Goal: Task Accomplishment & Management: Use online tool/utility

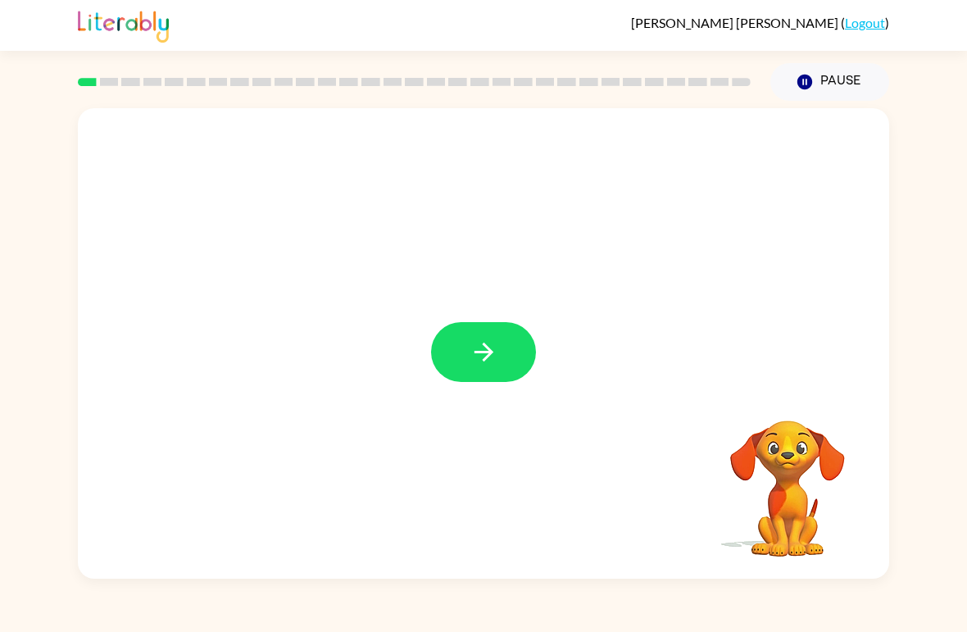
click at [462, 364] on button "button" at bounding box center [483, 352] width 105 height 60
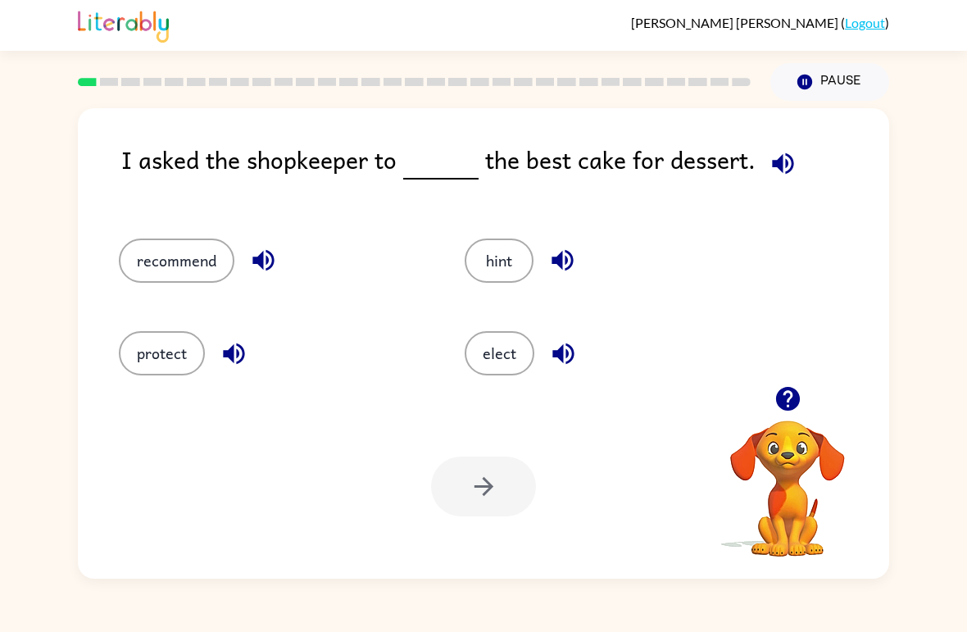
click at [511, 348] on button "elect" at bounding box center [500, 353] width 70 height 44
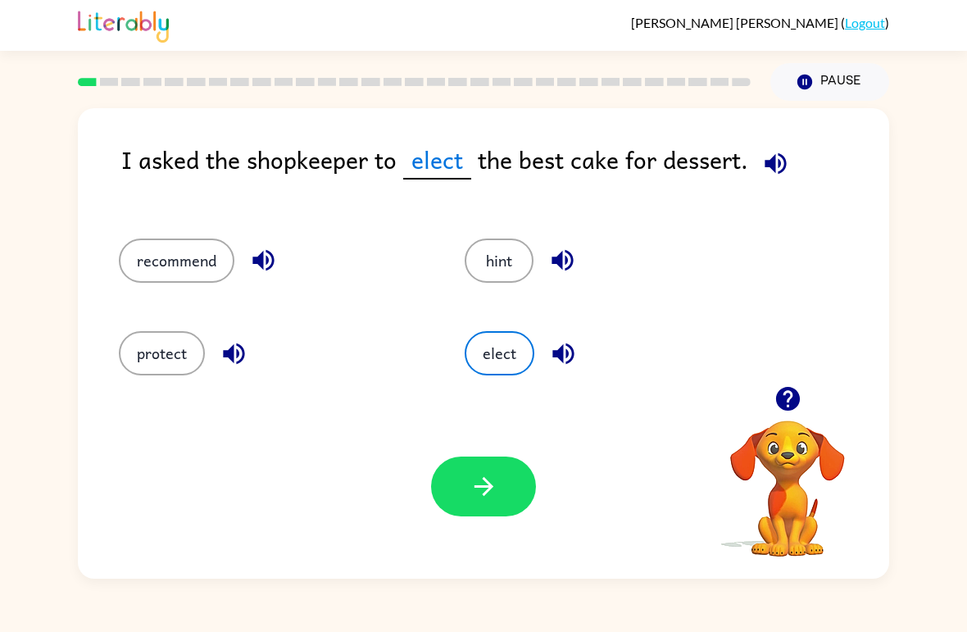
click at [470, 503] on button "button" at bounding box center [483, 487] width 105 height 60
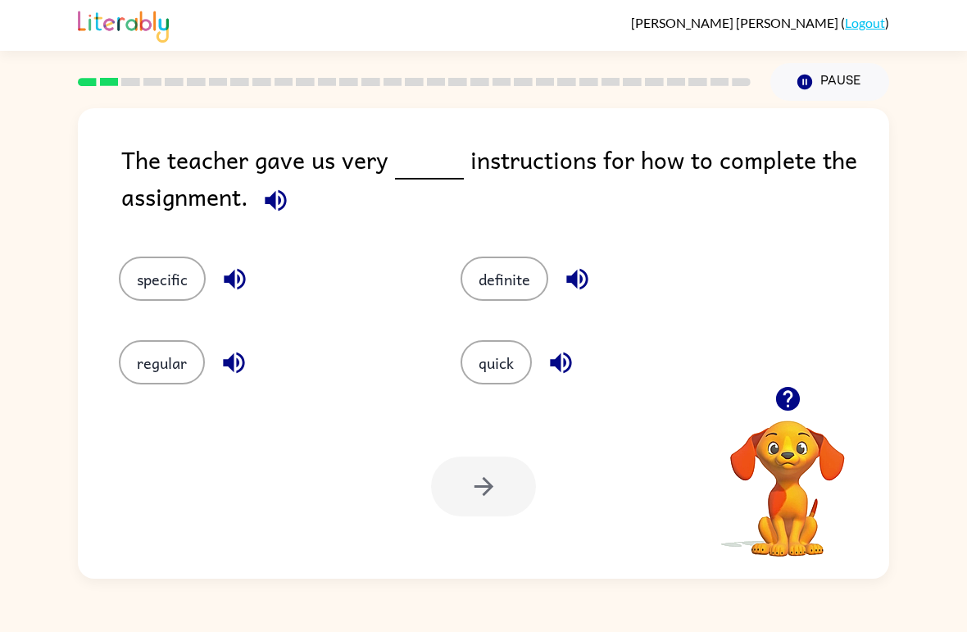
click at [148, 275] on button "specific" at bounding box center [162, 279] width 87 height 44
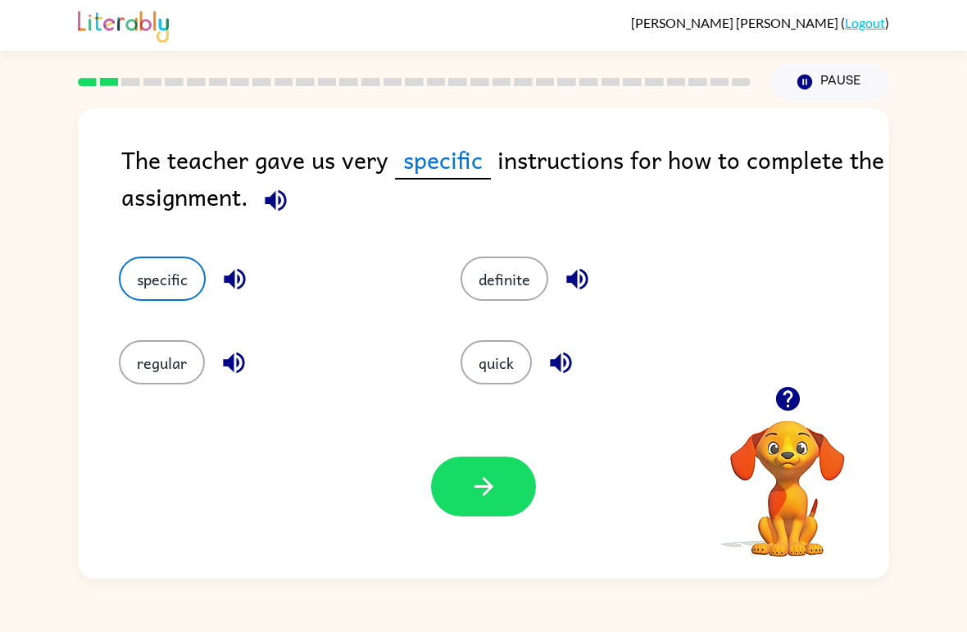
click at [476, 477] on icon "button" at bounding box center [484, 486] width 29 height 29
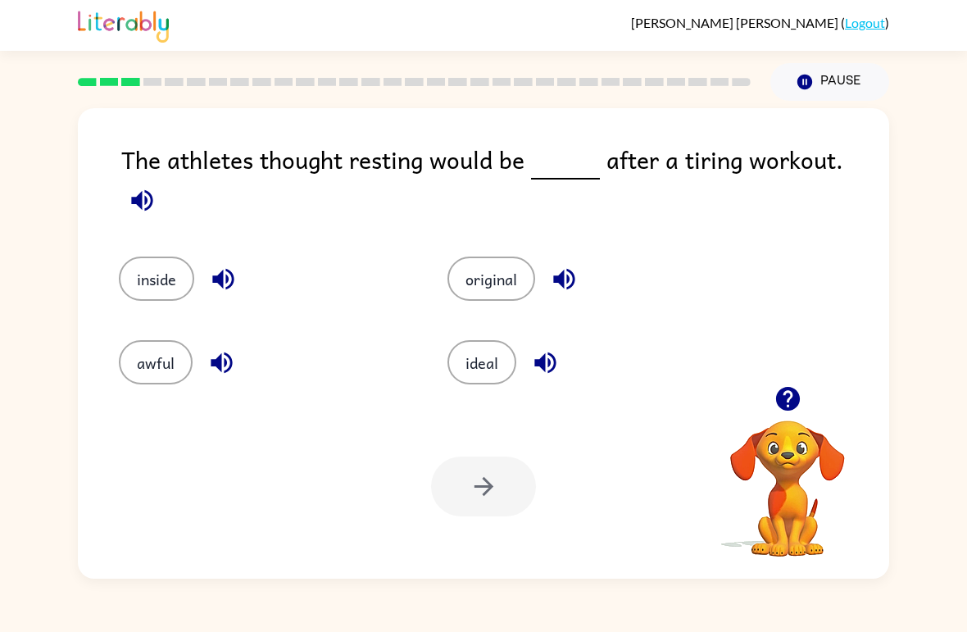
click at [146, 347] on button "awful" at bounding box center [156, 362] width 74 height 44
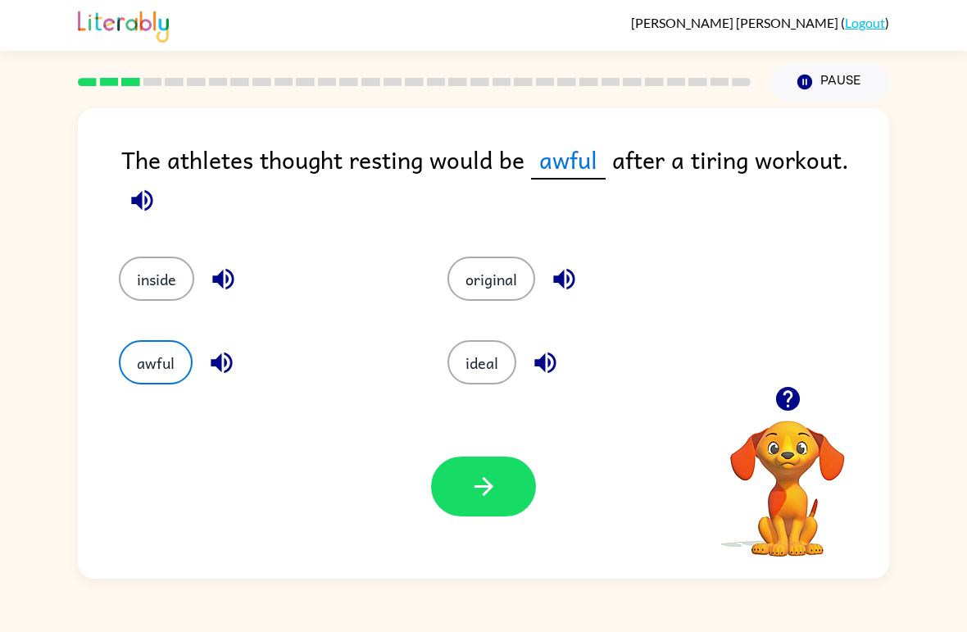
click at [470, 366] on button "ideal" at bounding box center [482, 362] width 69 height 44
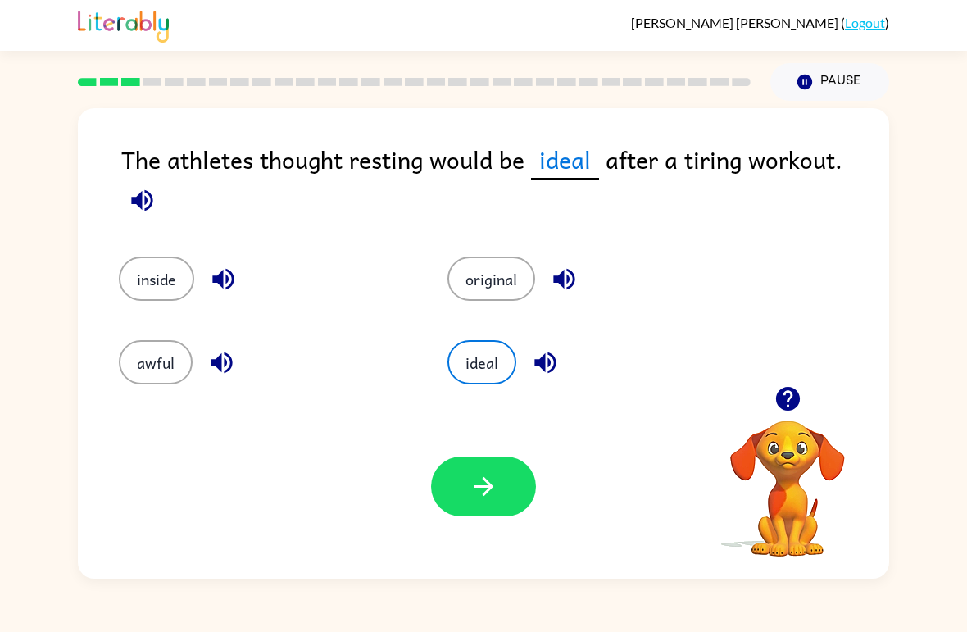
click at [498, 509] on button "button" at bounding box center [483, 487] width 105 height 60
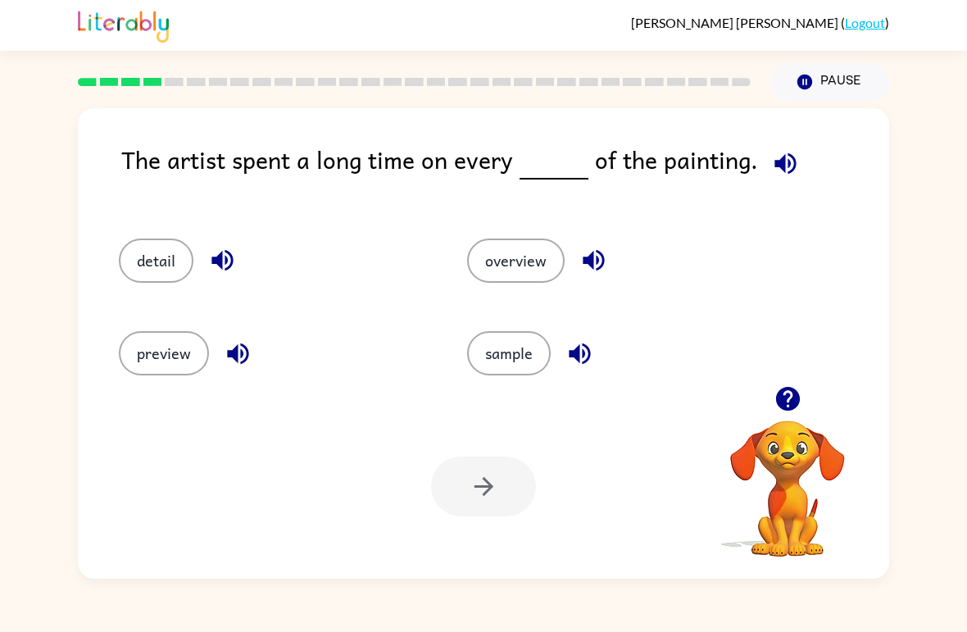
click at [157, 266] on button "detail" at bounding box center [156, 261] width 75 height 44
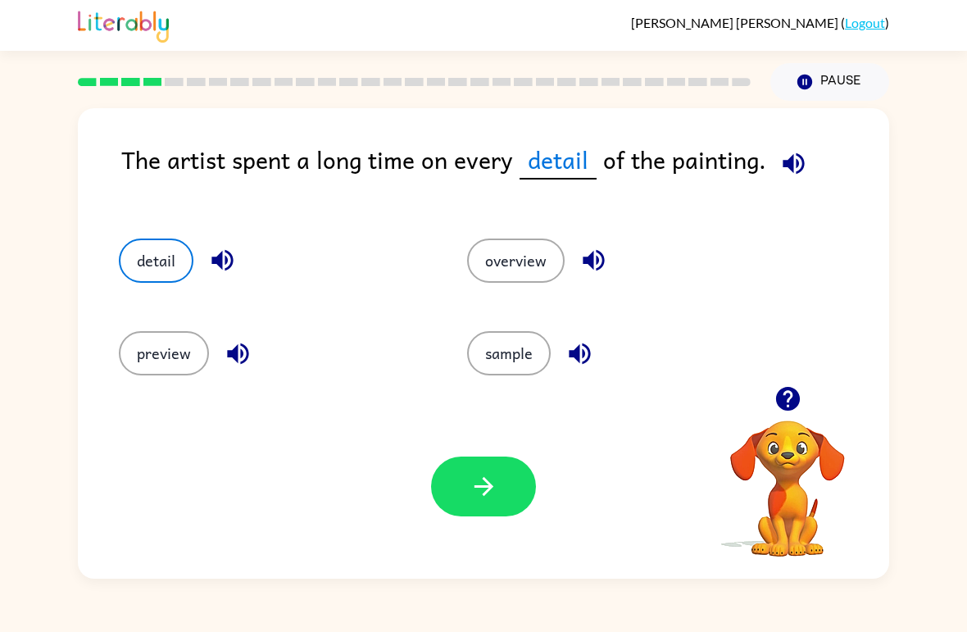
click at [462, 474] on button "button" at bounding box center [483, 487] width 105 height 60
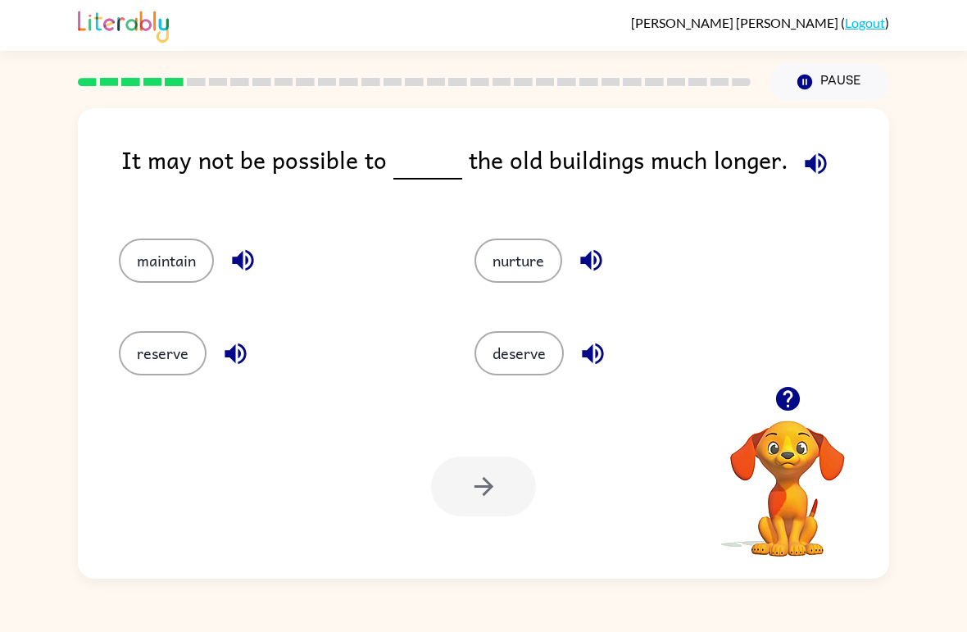
click at [145, 339] on button "reserve" at bounding box center [163, 353] width 88 height 44
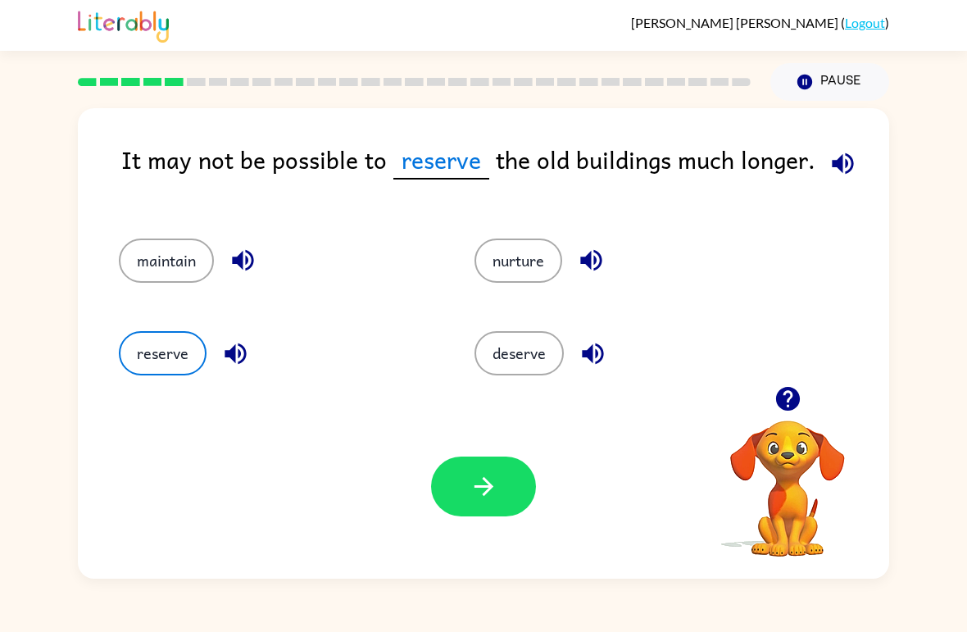
click at [489, 507] on button "button" at bounding box center [483, 487] width 105 height 60
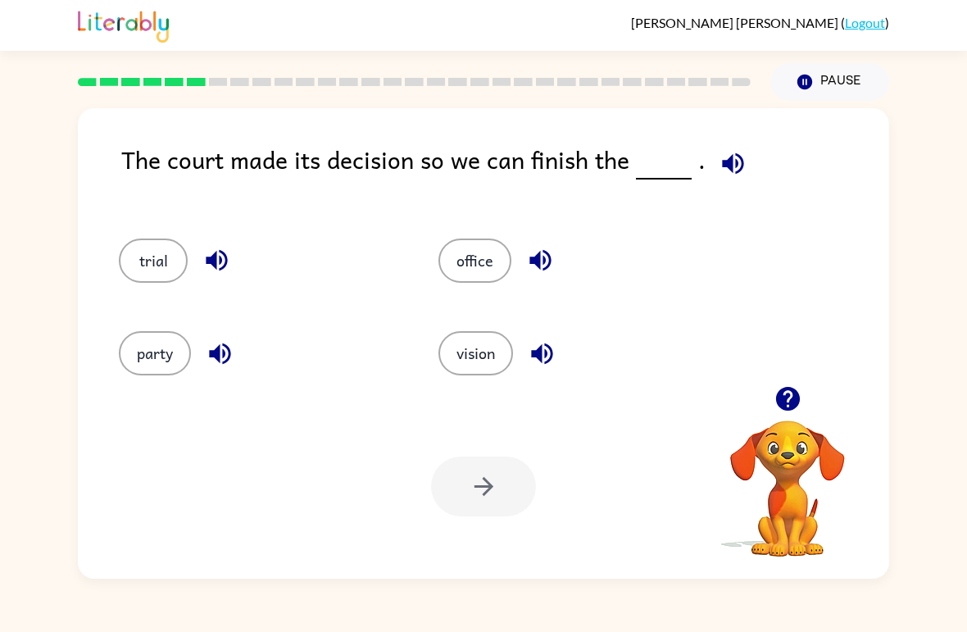
click at [151, 256] on button "trial" at bounding box center [153, 261] width 69 height 44
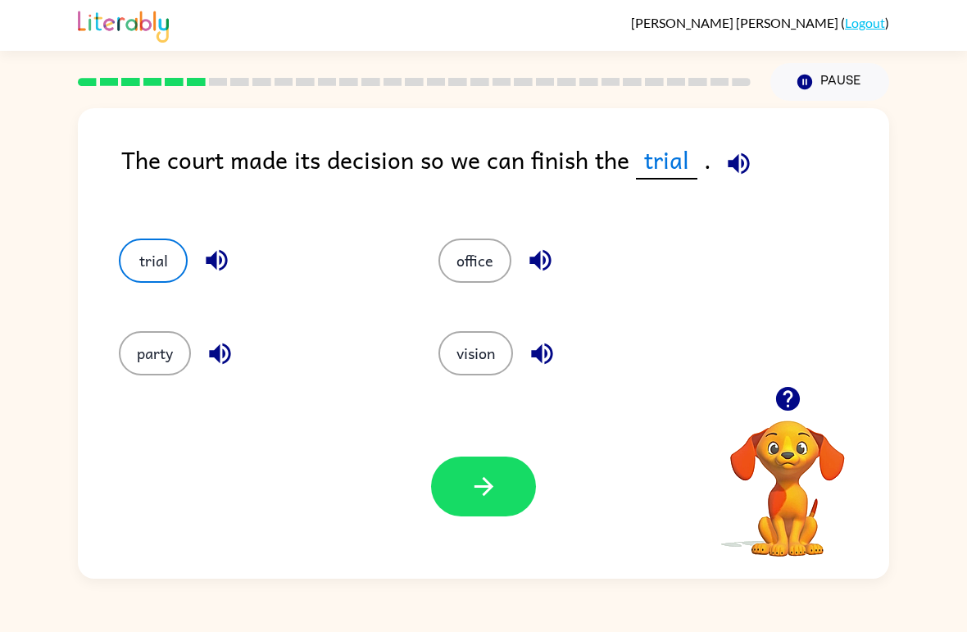
click at [516, 464] on button "button" at bounding box center [483, 487] width 105 height 60
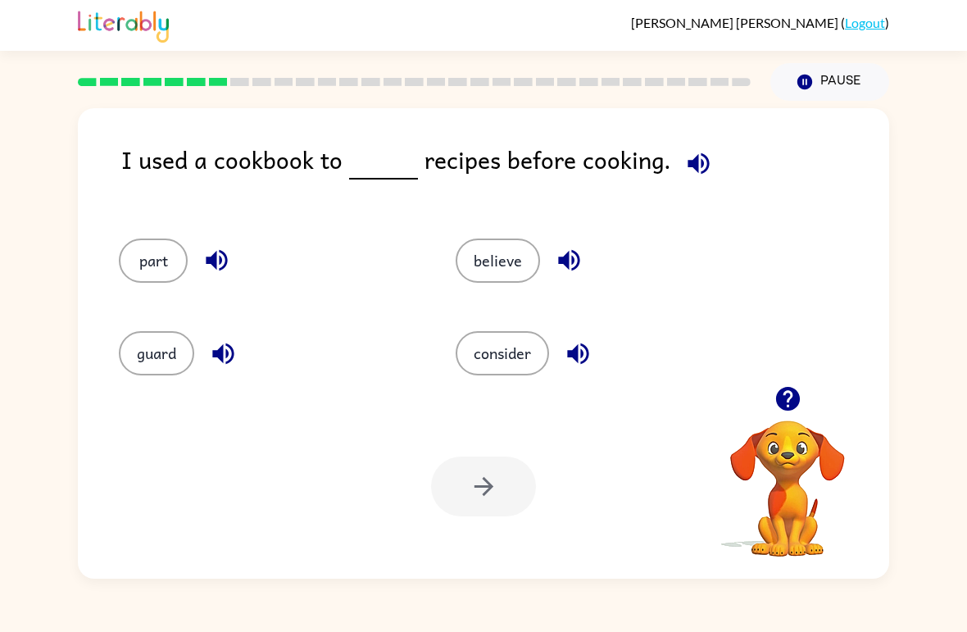
click at [488, 329] on div "consider" at bounding box center [593, 346] width 337 height 93
click at [495, 354] on button "consider" at bounding box center [502, 353] width 93 height 44
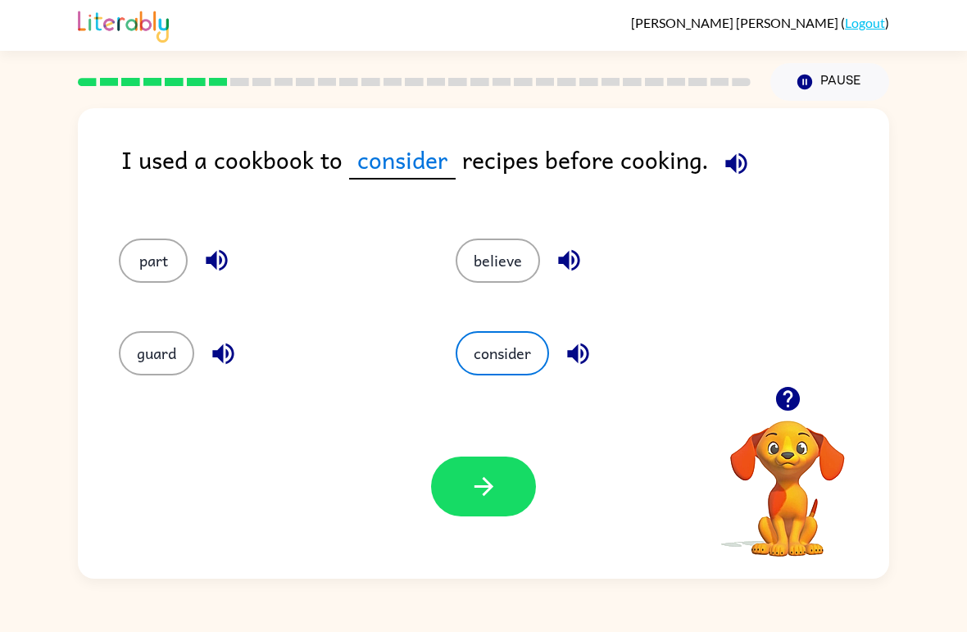
click at [499, 461] on button "button" at bounding box center [483, 487] width 105 height 60
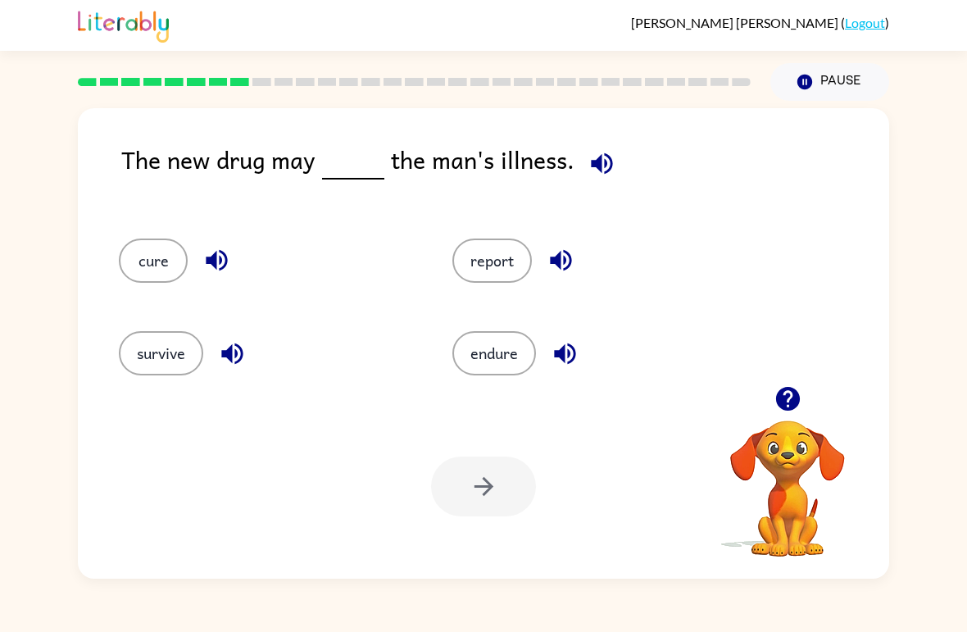
click at [484, 266] on button "report" at bounding box center [493, 261] width 80 height 44
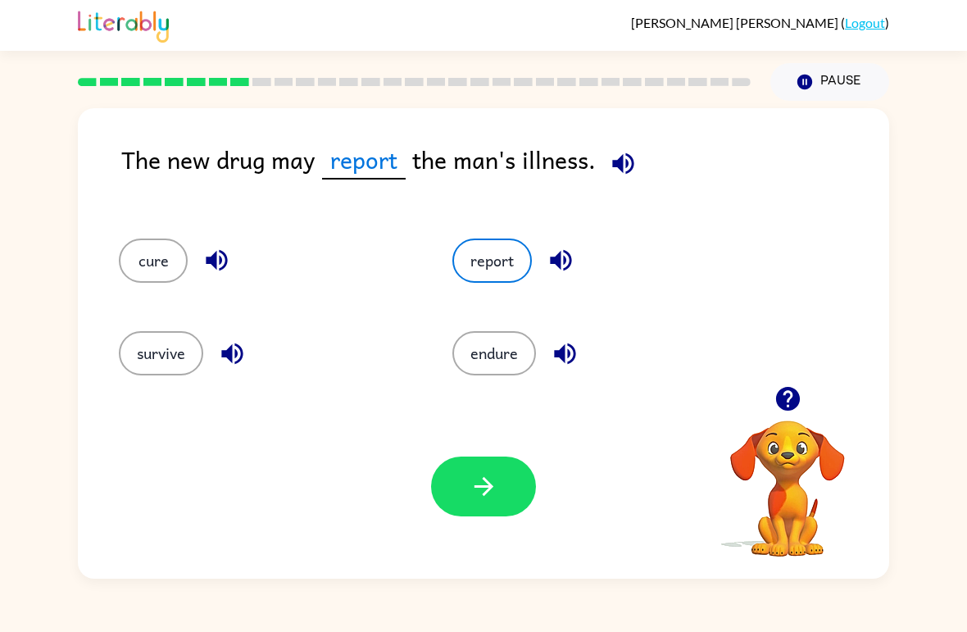
click at [468, 474] on button "button" at bounding box center [483, 487] width 105 height 60
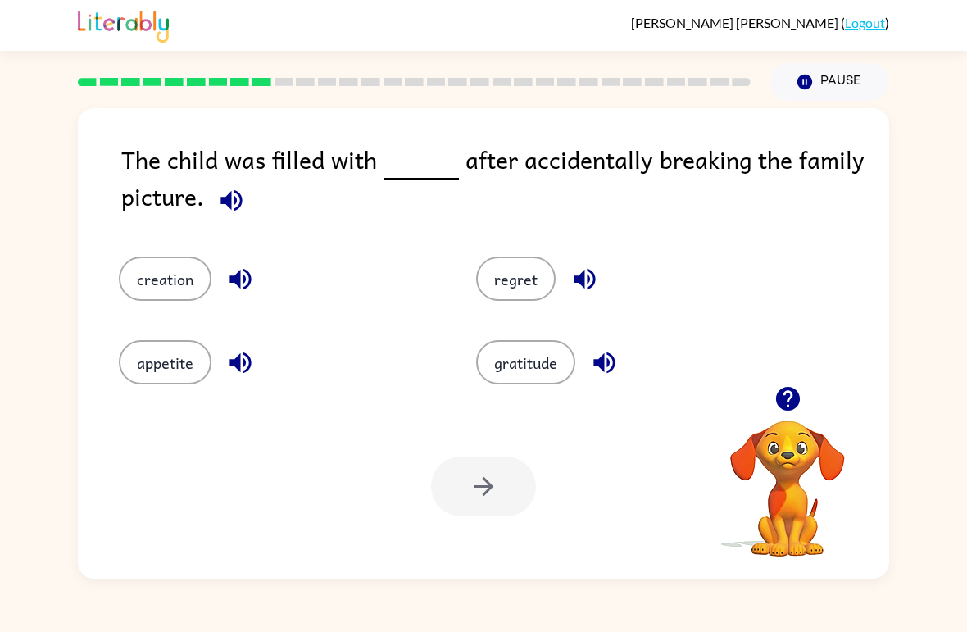
click at [498, 280] on button "regret" at bounding box center [516, 279] width 80 height 44
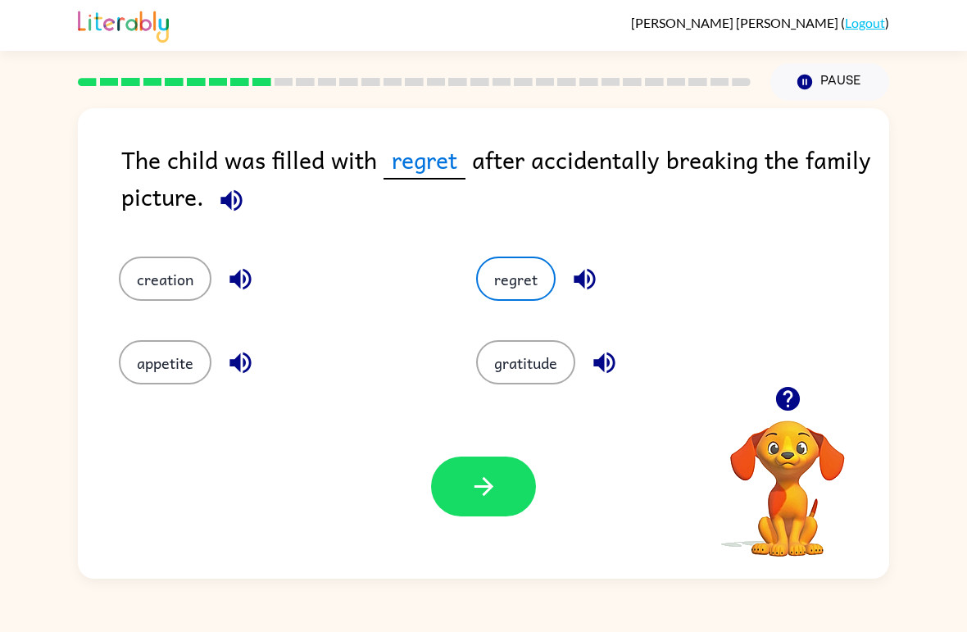
click at [486, 494] on icon "button" at bounding box center [483, 486] width 19 height 19
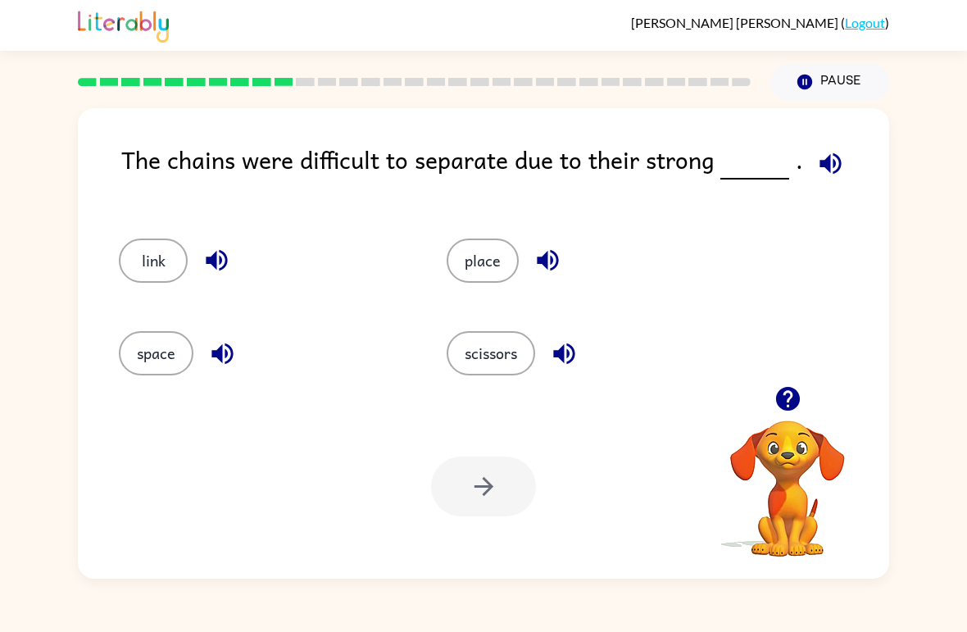
click at [145, 266] on button "link" at bounding box center [153, 261] width 69 height 44
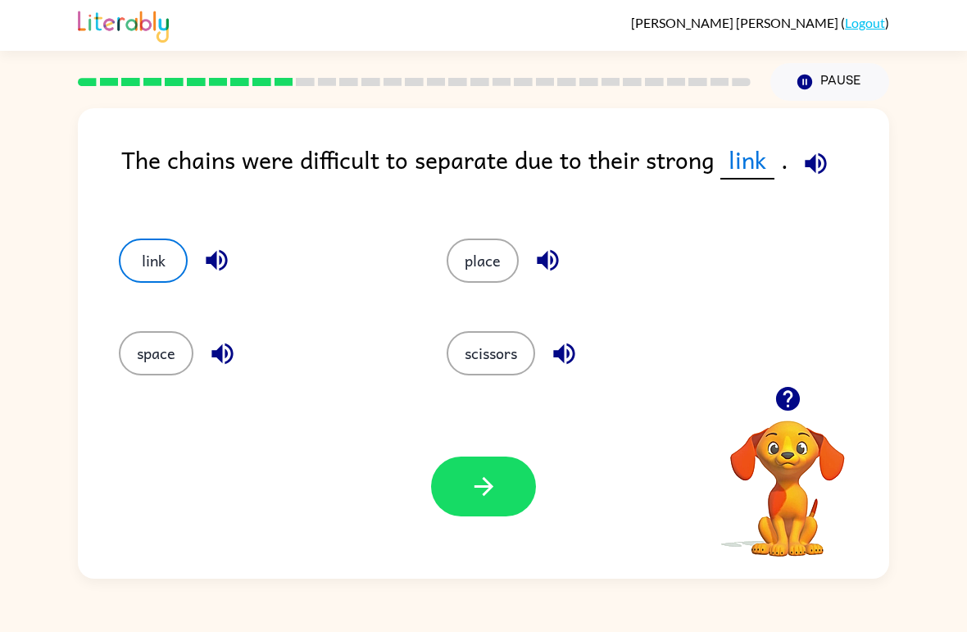
click at [476, 509] on button "button" at bounding box center [483, 487] width 105 height 60
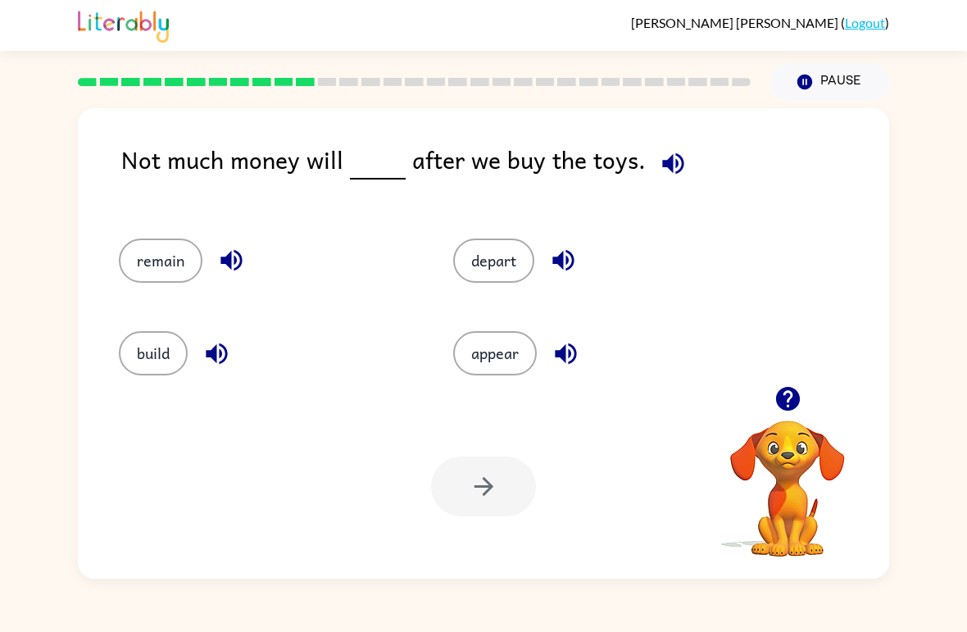
click at [144, 241] on button "remain" at bounding box center [161, 261] width 84 height 44
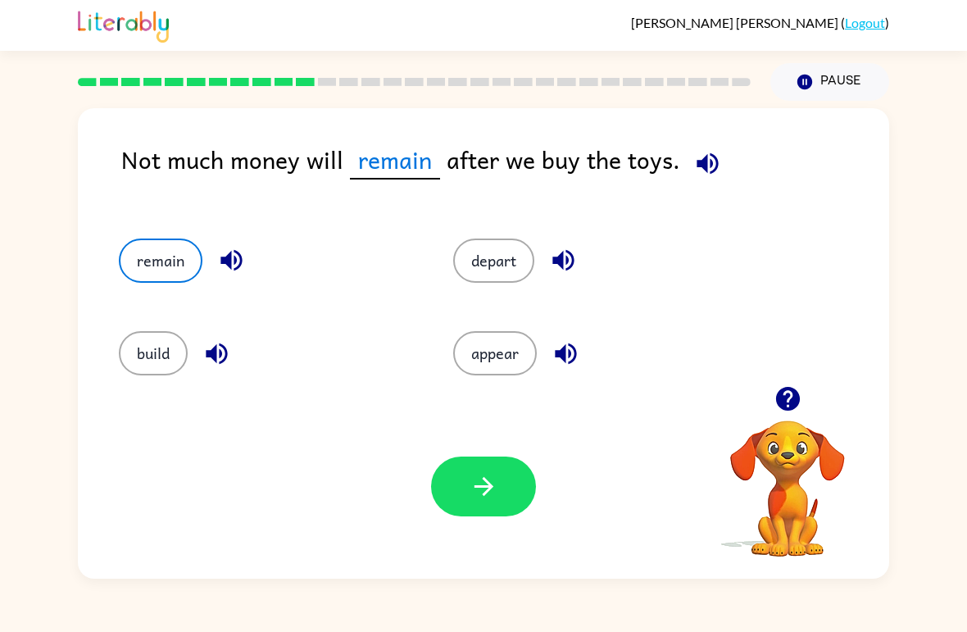
click at [494, 472] on button "button" at bounding box center [483, 487] width 105 height 60
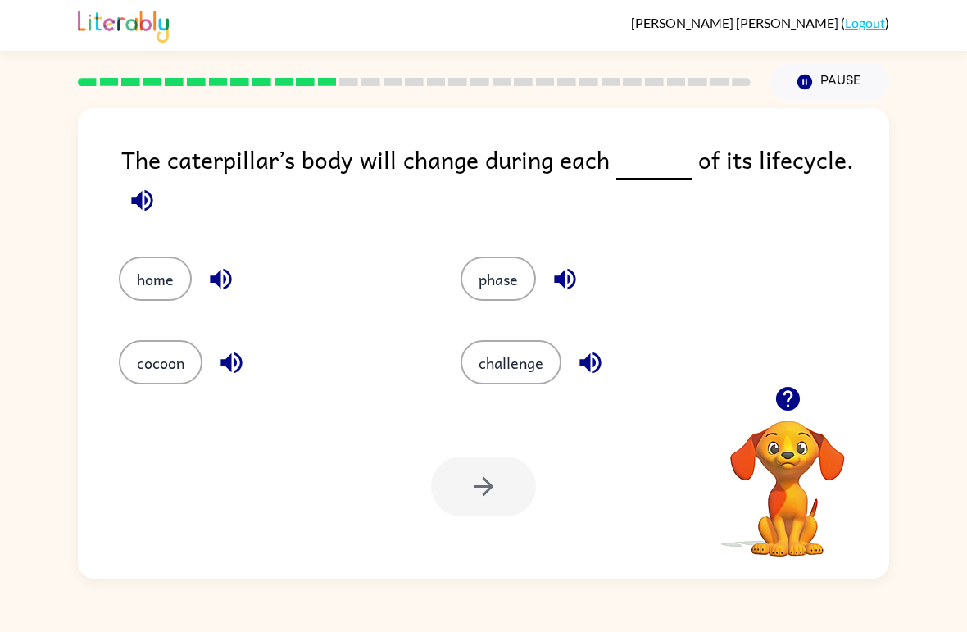
click at [485, 289] on button "phase" at bounding box center [498, 279] width 75 height 44
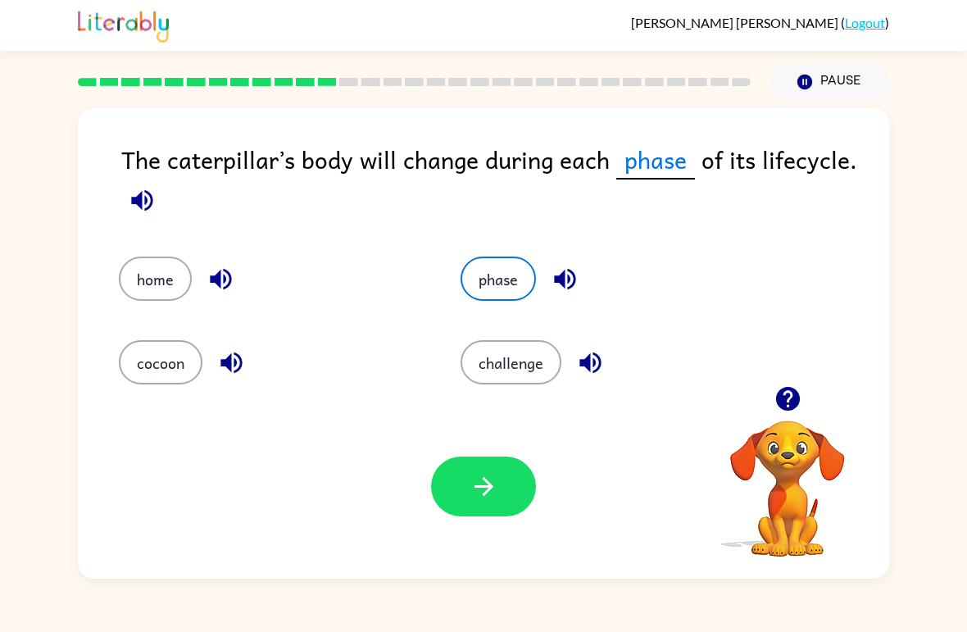
click at [503, 474] on button "button" at bounding box center [483, 487] width 105 height 60
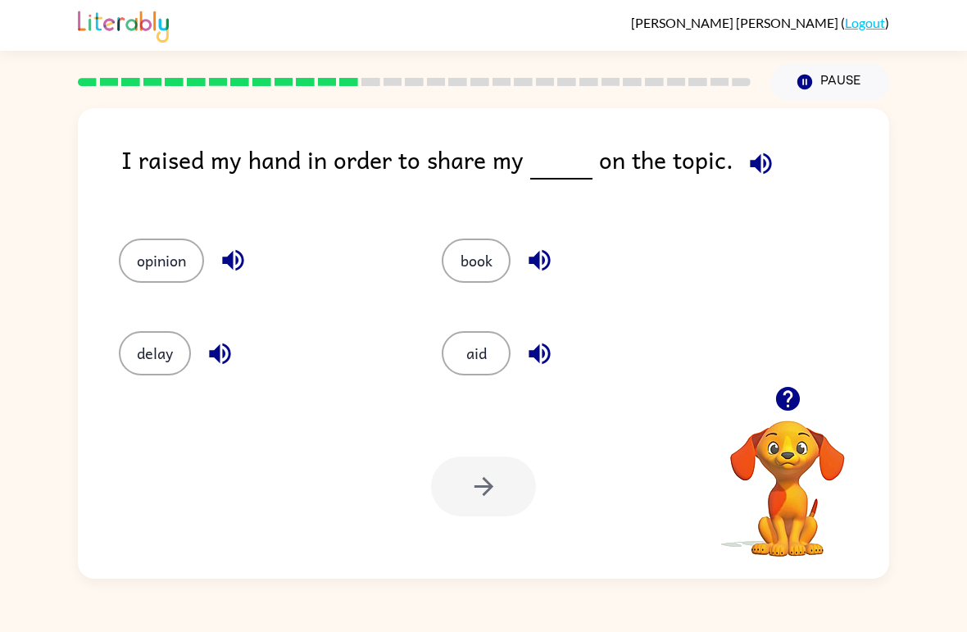
click at [148, 239] on button "opinion" at bounding box center [161, 261] width 85 height 44
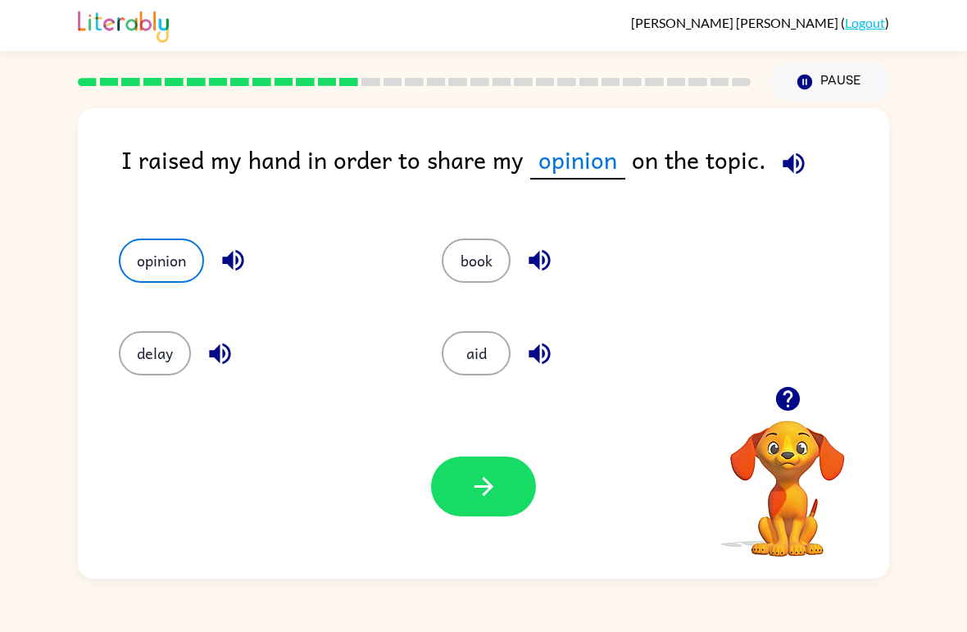
click at [475, 489] on icon "button" at bounding box center [484, 486] width 29 height 29
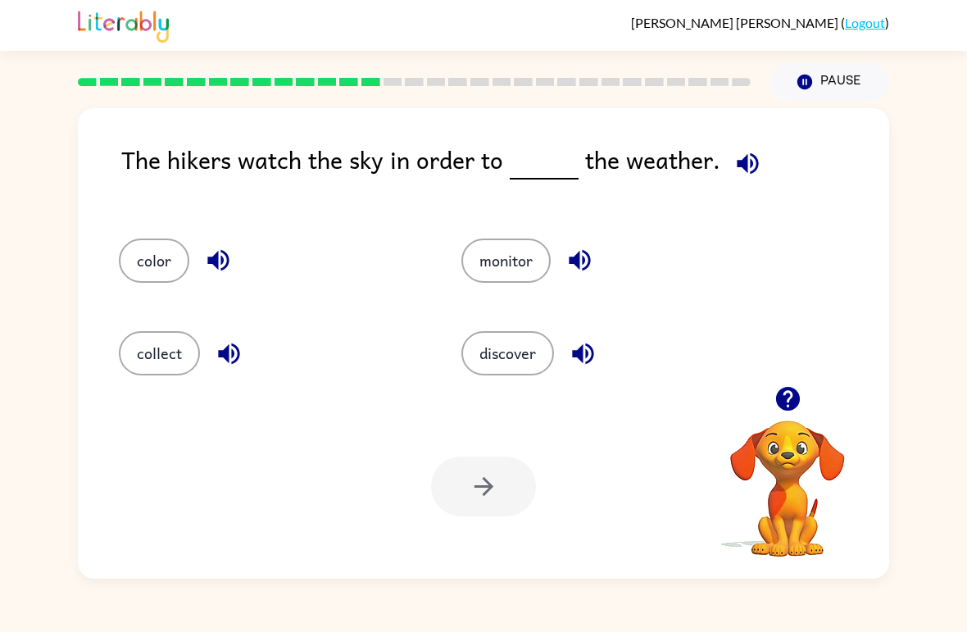
click at [489, 342] on button "discover" at bounding box center [508, 353] width 93 height 44
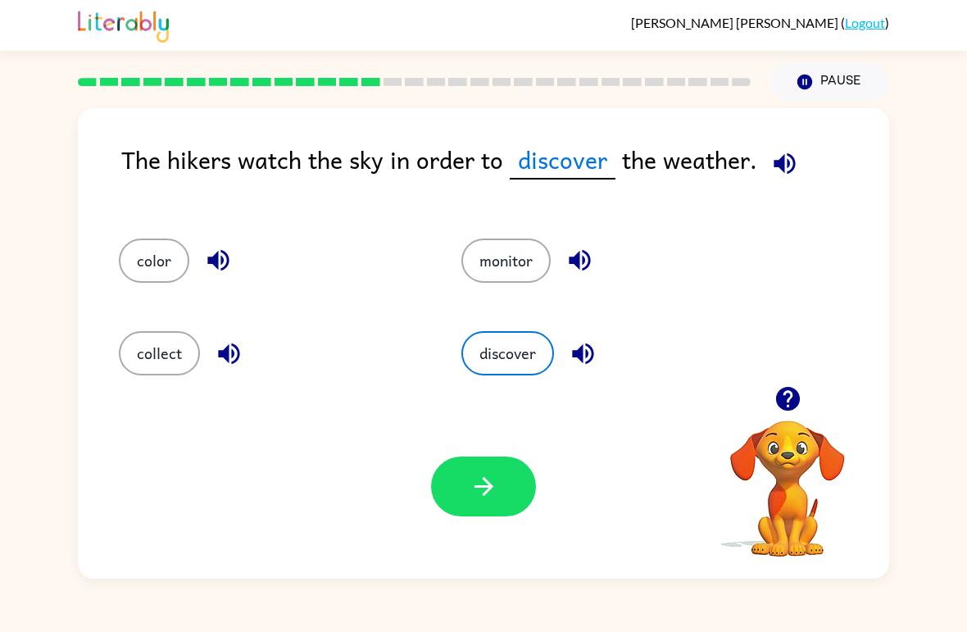
click at [503, 271] on button "monitor" at bounding box center [506, 261] width 89 height 44
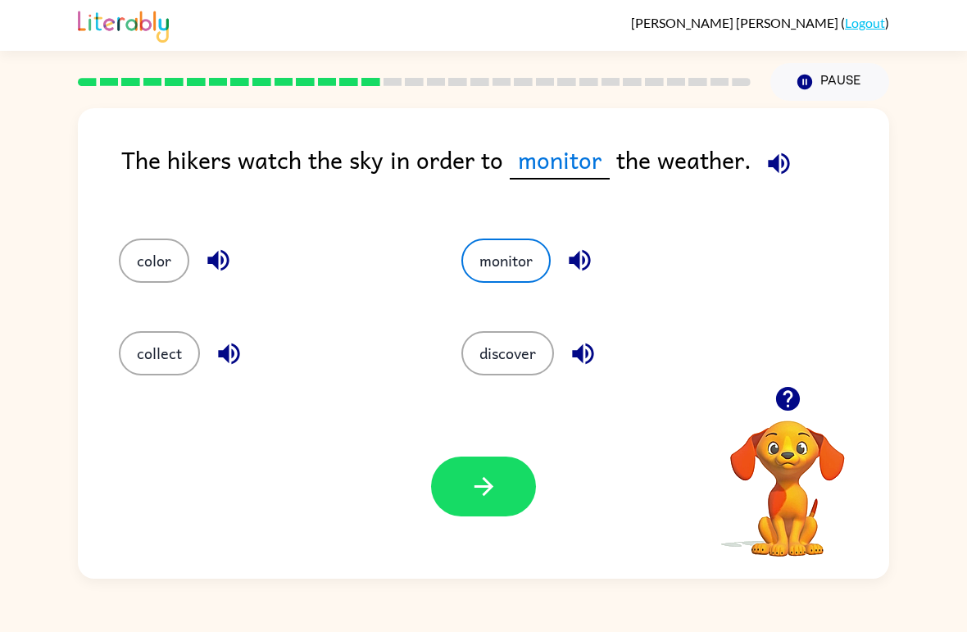
click at [226, 517] on div "Your browser must support playing .mp4 files to use Literably. Please try using…" at bounding box center [484, 486] width 812 height 184
click at [486, 494] on icon "button" at bounding box center [483, 486] width 19 height 19
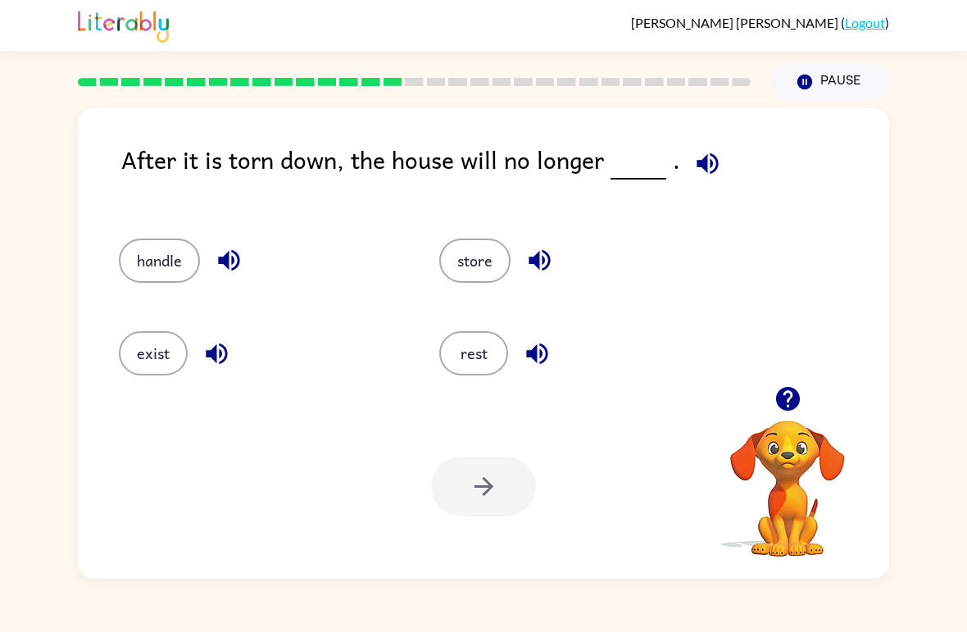
click at [158, 271] on button "handle" at bounding box center [159, 261] width 81 height 44
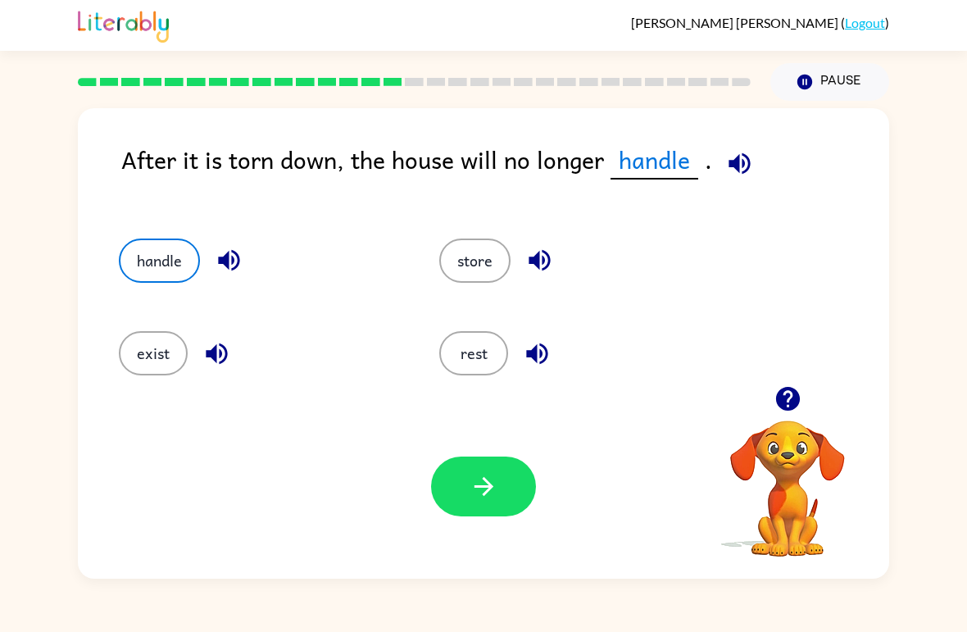
click at [480, 535] on div "Your browser must support playing .mp4 files to use Literably. Please try using…" at bounding box center [484, 486] width 812 height 184
click at [503, 487] on button "button" at bounding box center [483, 487] width 105 height 60
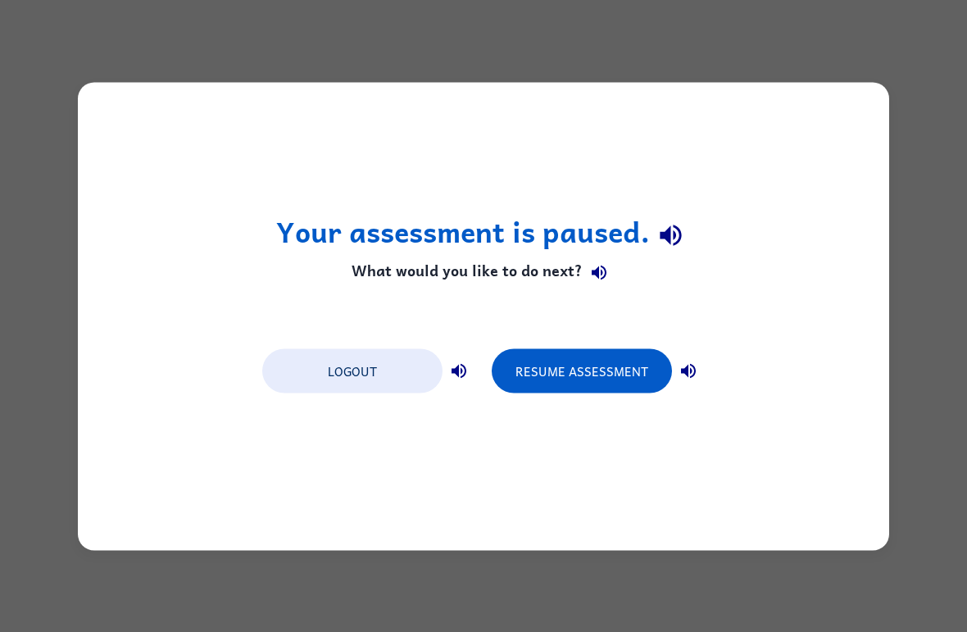
click at [603, 365] on button "Resume Assessment" at bounding box center [582, 370] width 180 height 44
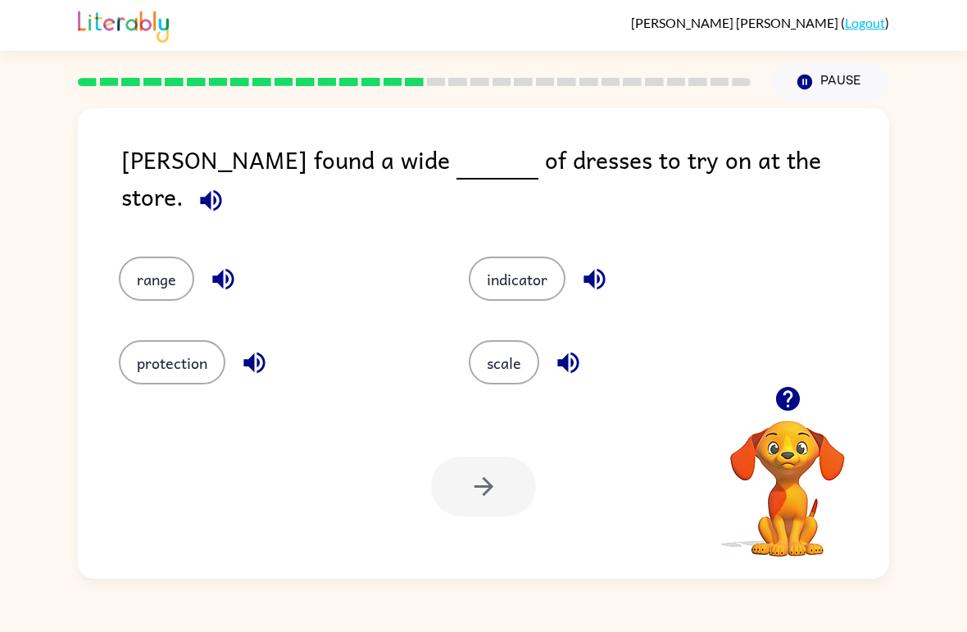
click at [87, 334] on div "[PERSON_NAME] found a wide of dresses to try on at the store. range indicator p…" at bounding box center [484, 343] width 812 height 471
click at [151, 271] on button "range" at bounding box center [156, 279] width 75 height 44
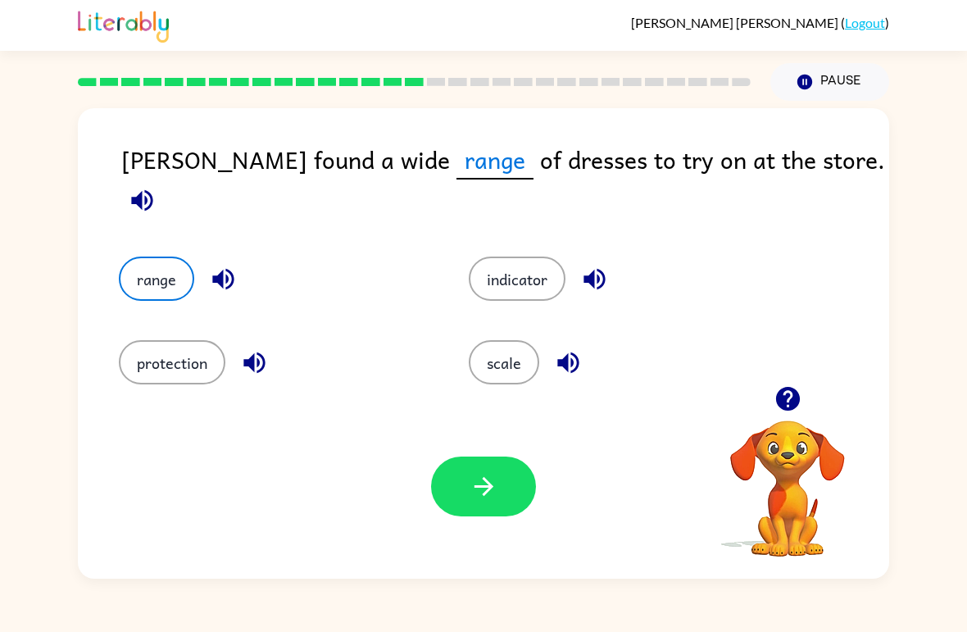
click at [499, 358] on button "scale" at bounding box center [504, 362] width 71 height 44
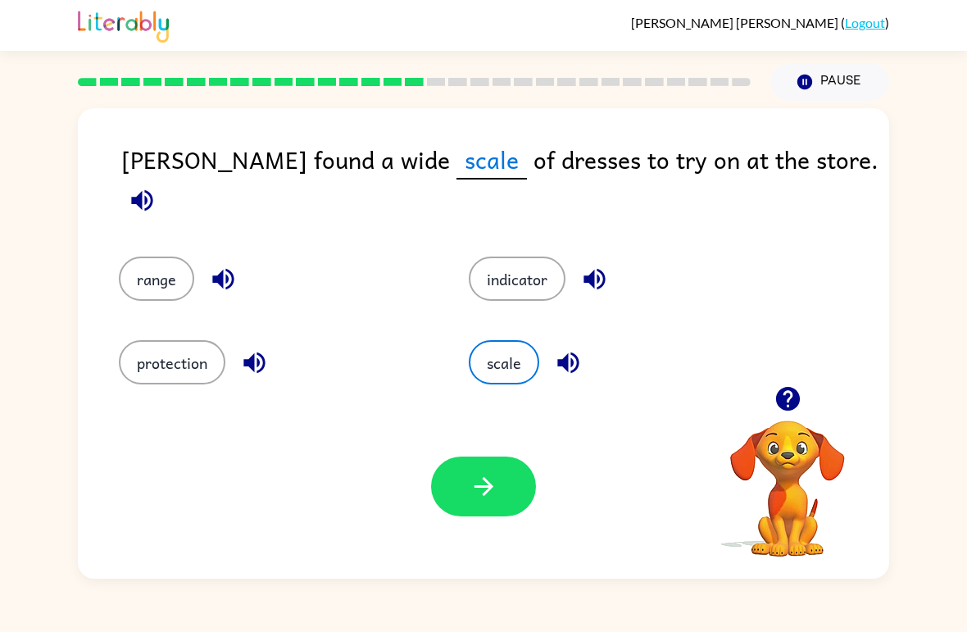
click at [462, 476] on button "button" at bounding box center [483, 487] width 105 height 60
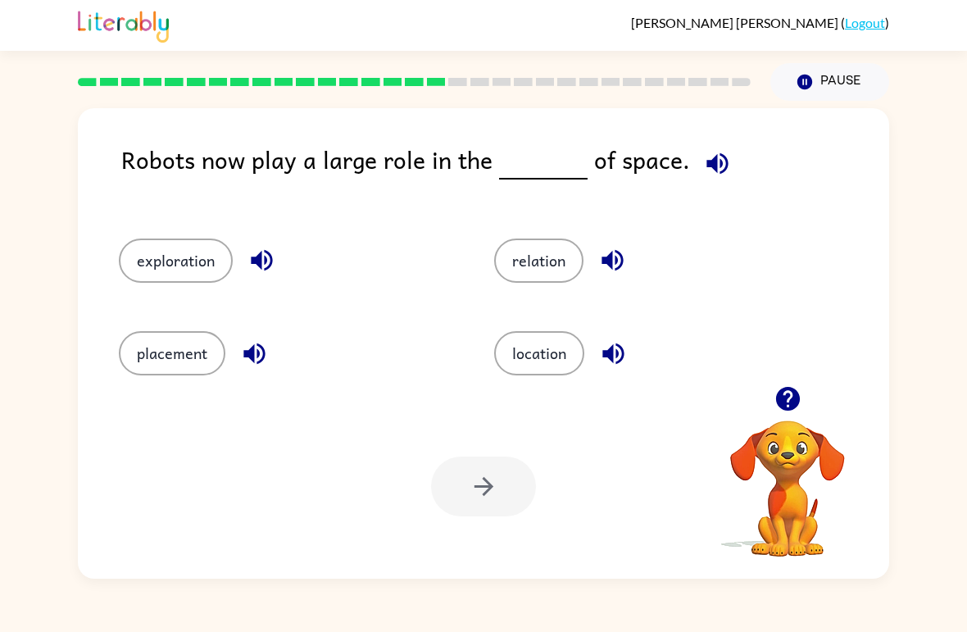
click at [543, 282] on button "relation" at bounding box center [538, 261] width 89 height 44
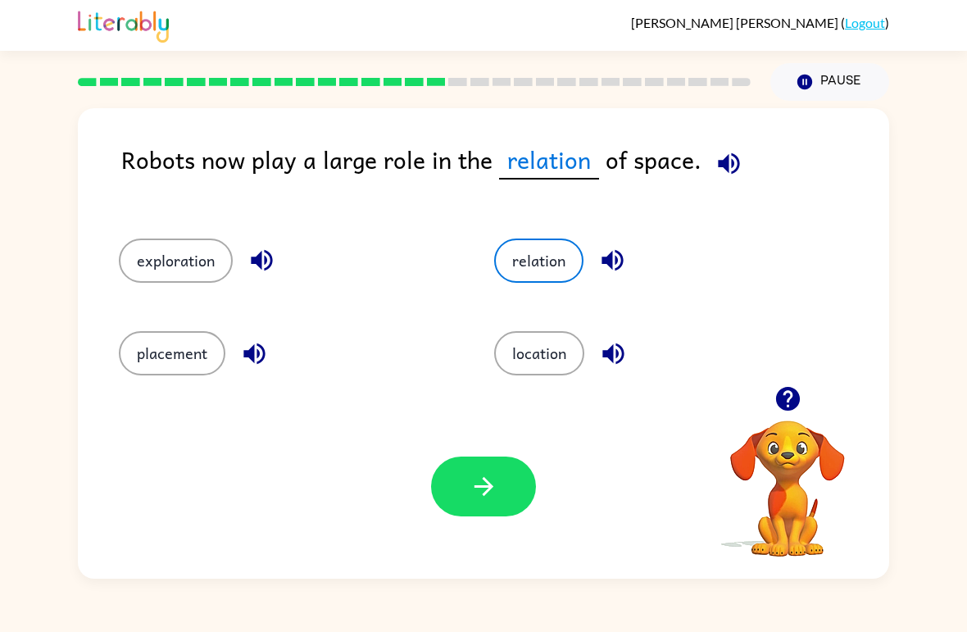
click at [456, 494] on button "button" at bounding box center [483, 487] width 105 height 60
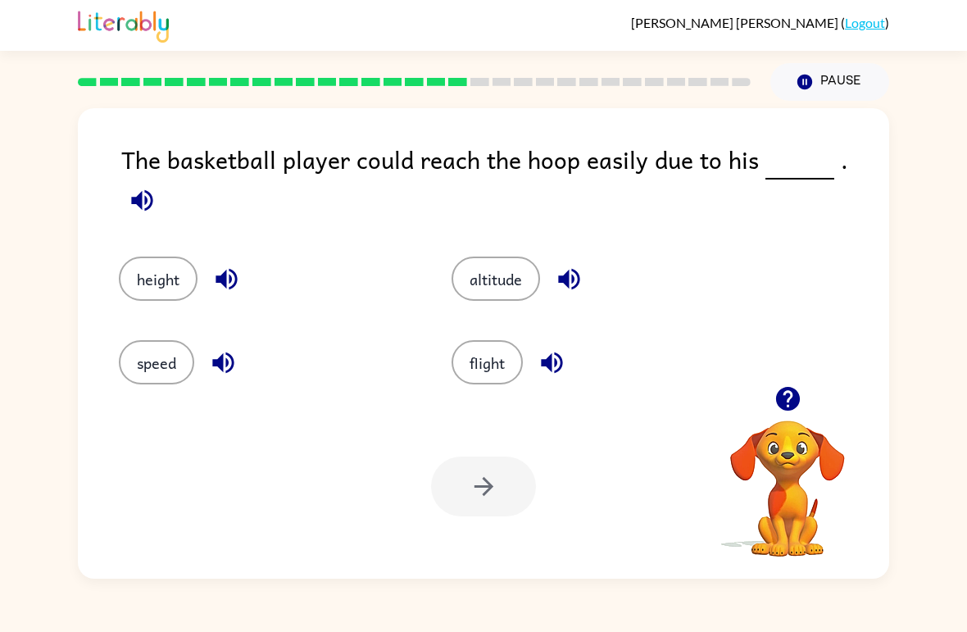
click at [157, 257] on button "height" at bounding box center [158, 279] width 79 height 44
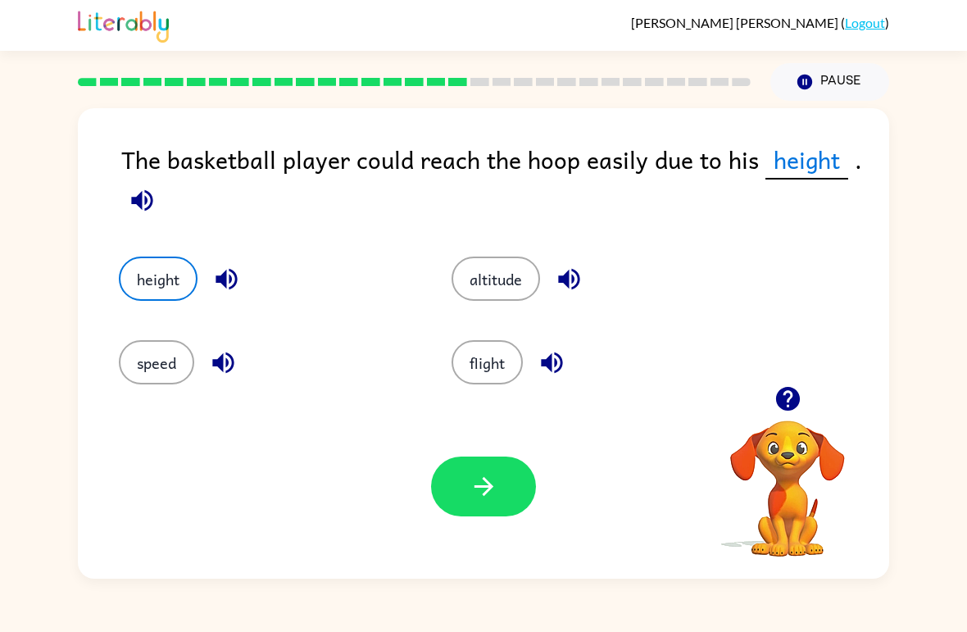
click at [427, 498] on div "Your browser must support playing .mp4 files to use Literably. Please try using…" at bounding box center [484, 486] width 812 height 184
click at [465, 498] on button "button" at bounding box center [483, 487] width 105 height 60
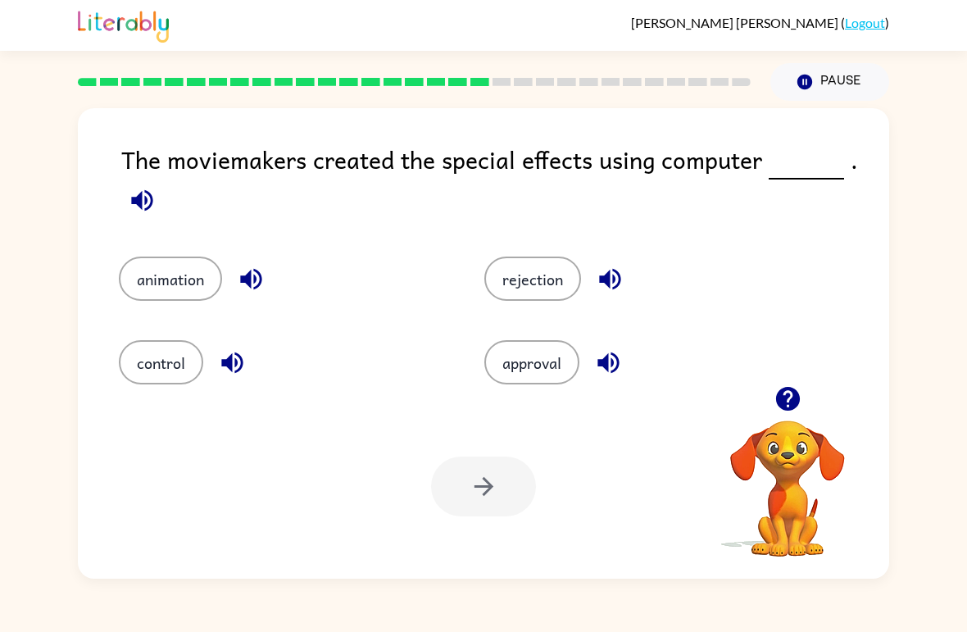
click at [180, 259] on button "animation" at bounding box center [170, 279] width 103 height 44
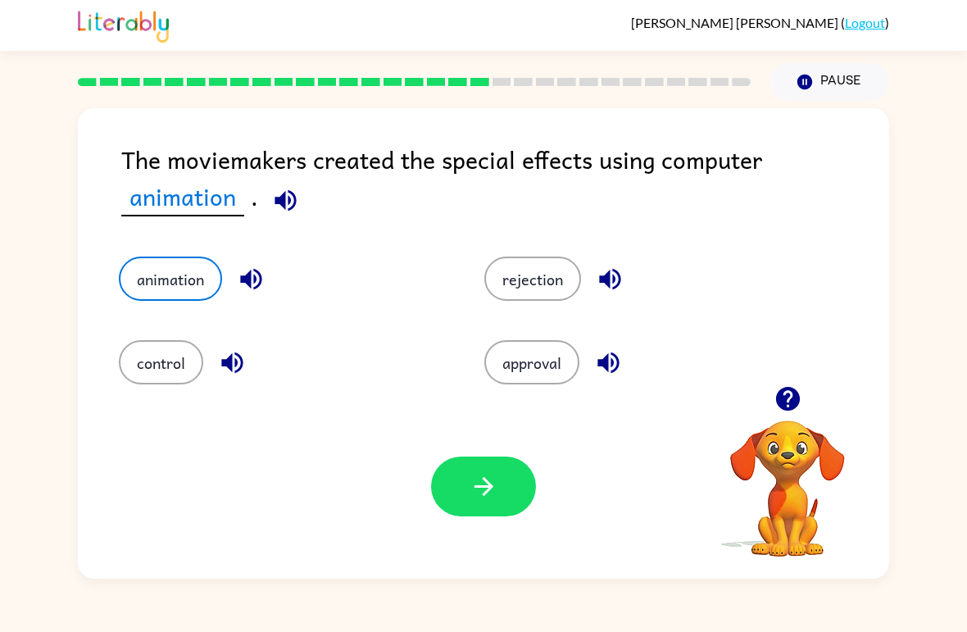
click at [479, 483] on icon "button" at bounding box center [484, 486] width 29 height 29
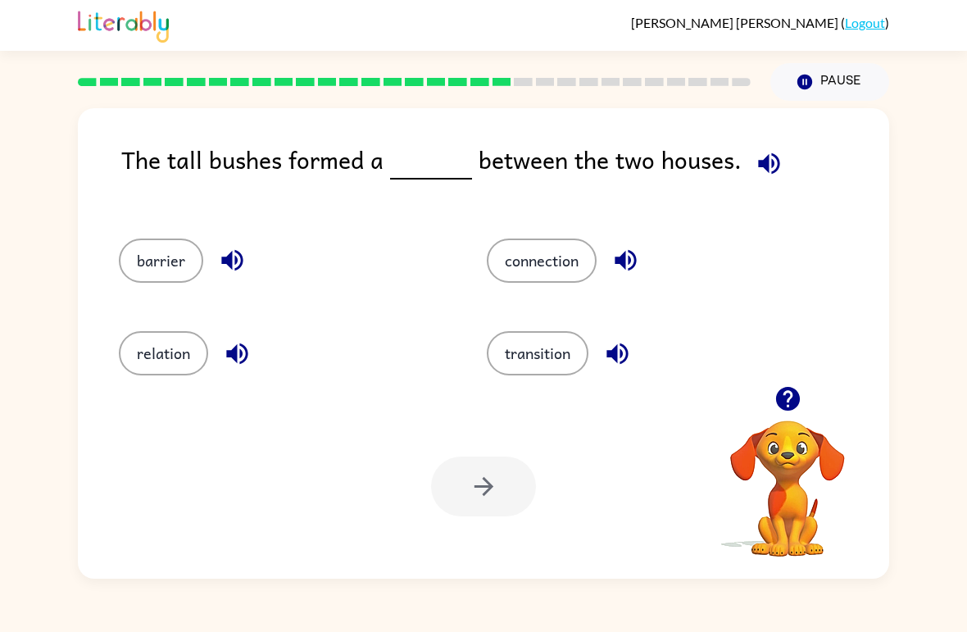
click at [185, 344] on button "relation" at bounding box center [163, 353] width 89 height 44
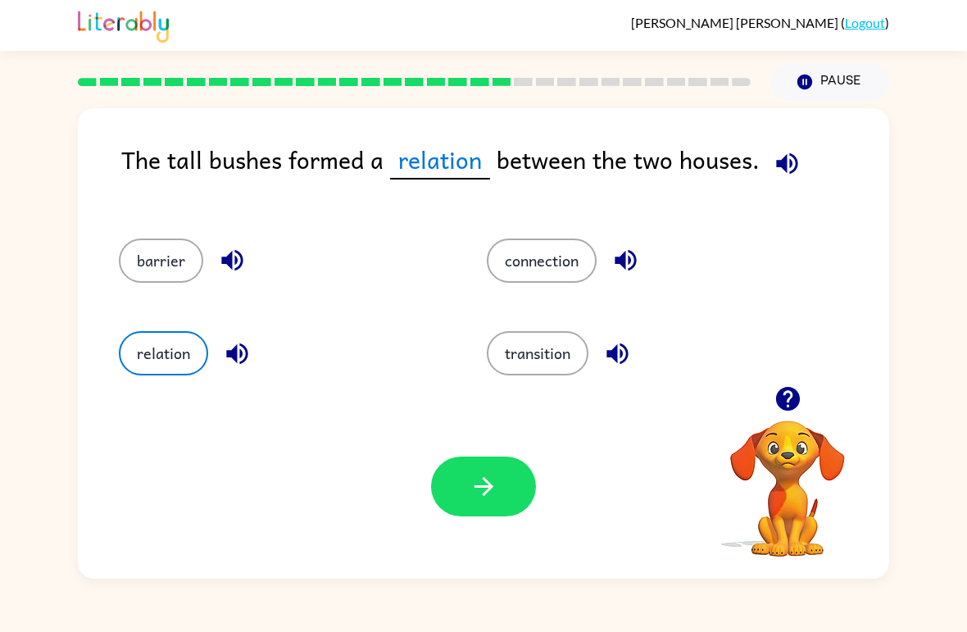
click at [498, 494] on icon "button" at bounding box center [484, 486] width 29 height 29
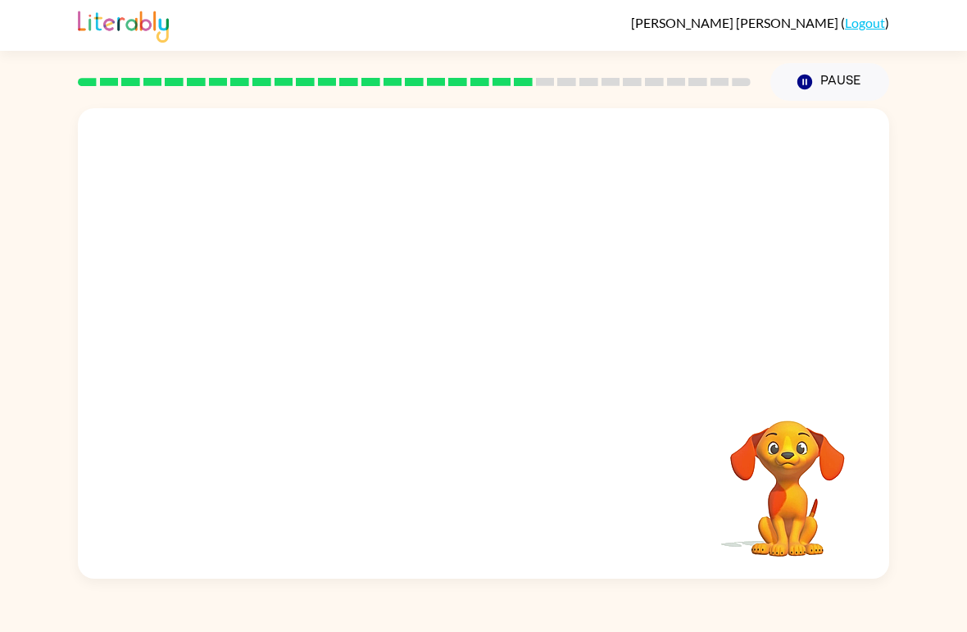
click at [26, 625] on div "[PERSON_NAME] ( Logout ) Pause Pause Your browser must support playing .mp4 fil…" at bounding box center [483, 316] width 967 height 632
click at [129, 617] on div "[PERSON_NAME] ( Logout ) Pause Pause Your browser must support playing .mp4 fil…" at bounding box center [483, 316] width 967 height 632
click at [476, 347] on icon "button" at bounding box center [484, 352] width 29 height 29
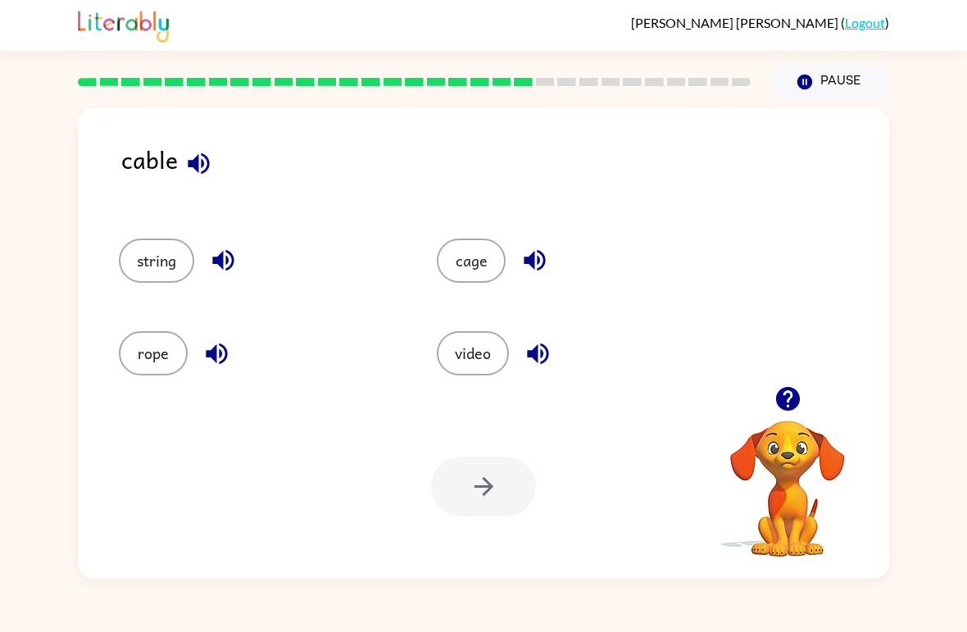
click at [470, 264] on button "cage" at bounding box center [471, 261] width 69 height 44
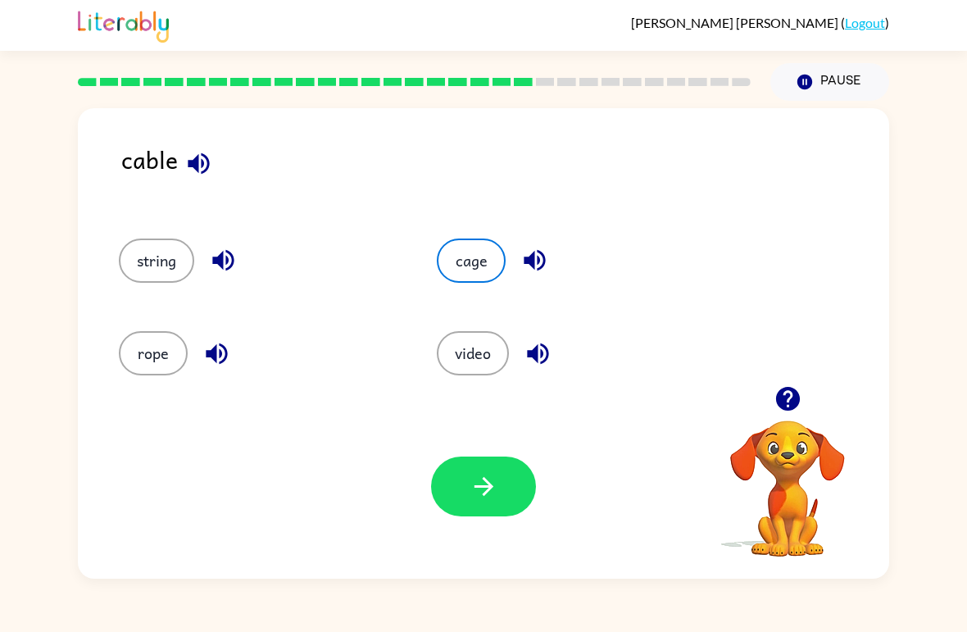
click at [166, 274] on button "string" at bounding box center [156, 261] width 75 height 44
click at [500, 498] on button "button" at bounding box center [483, 487] width 105 height 60
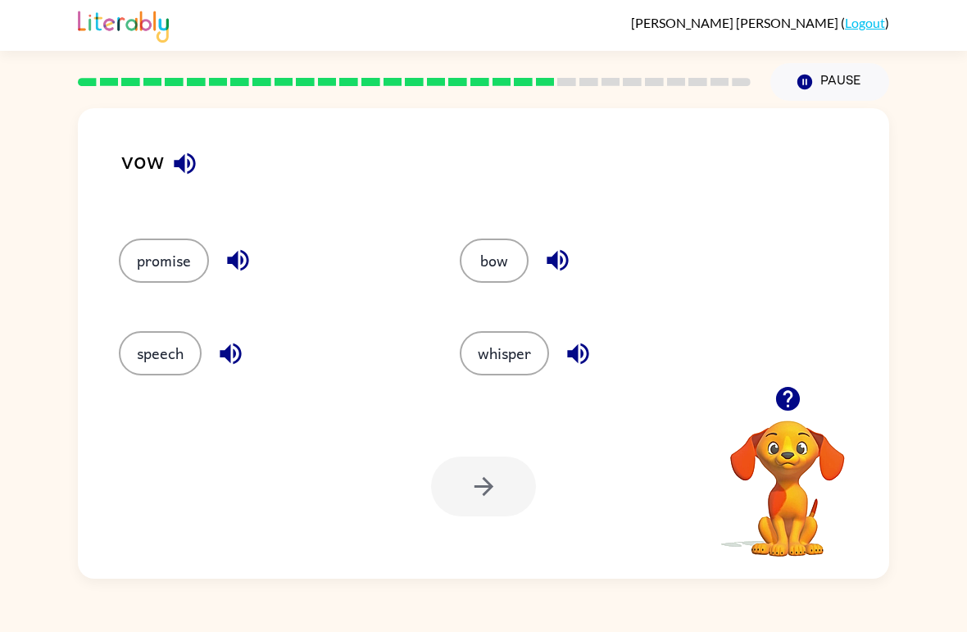
click at [514, 358] on button "whisper" at bounding box center [504, 353] width 89 height 44
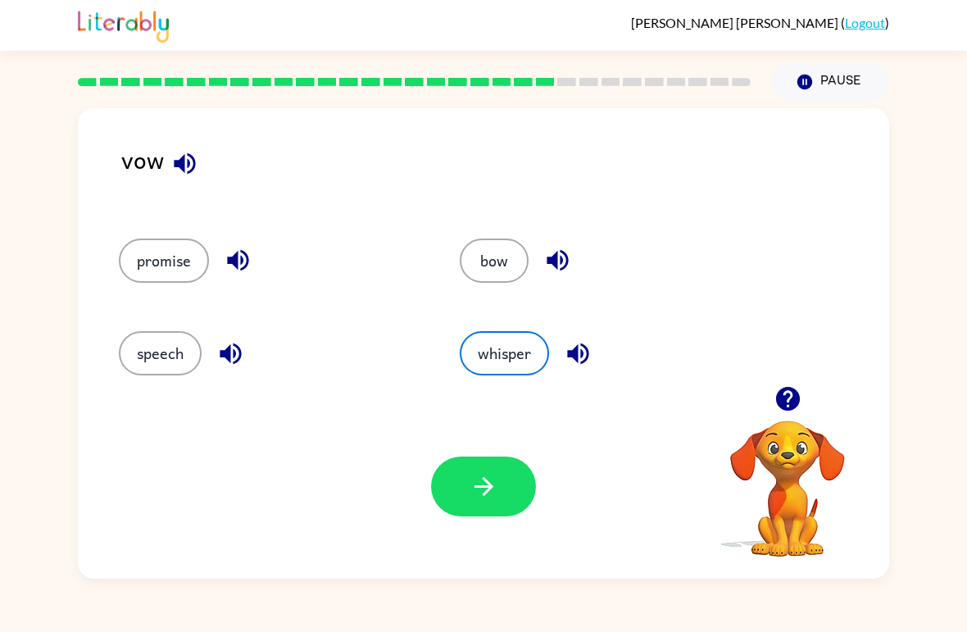
click at [148, 348] on button "speech" at bounding box center [160, 353] width 83 height 44
click at [488, 476] on icon "button" at bounding box center [484, 486] width 29 height 29
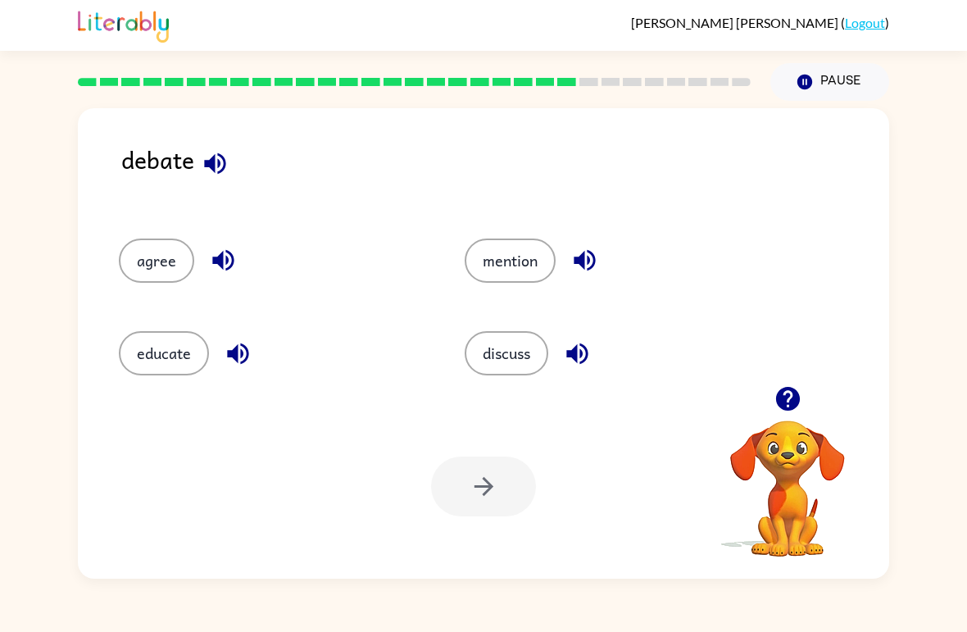
click at [520, 356] on button "discuss" at bounding box center [507, 353] width 84 height 44
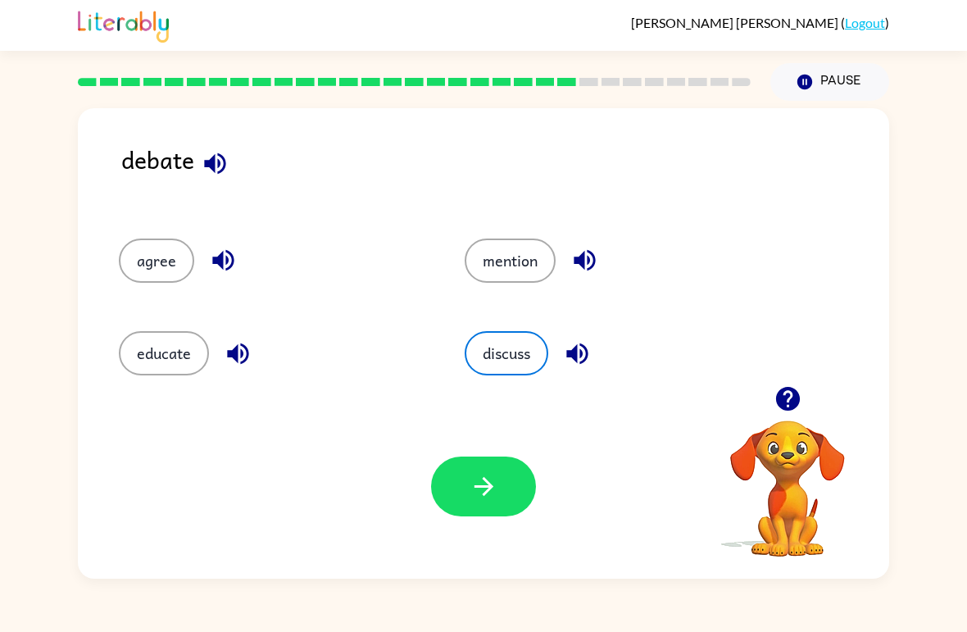
click at [509, 484] on button "button" at bounding box center [483, 487] width 105 height 60
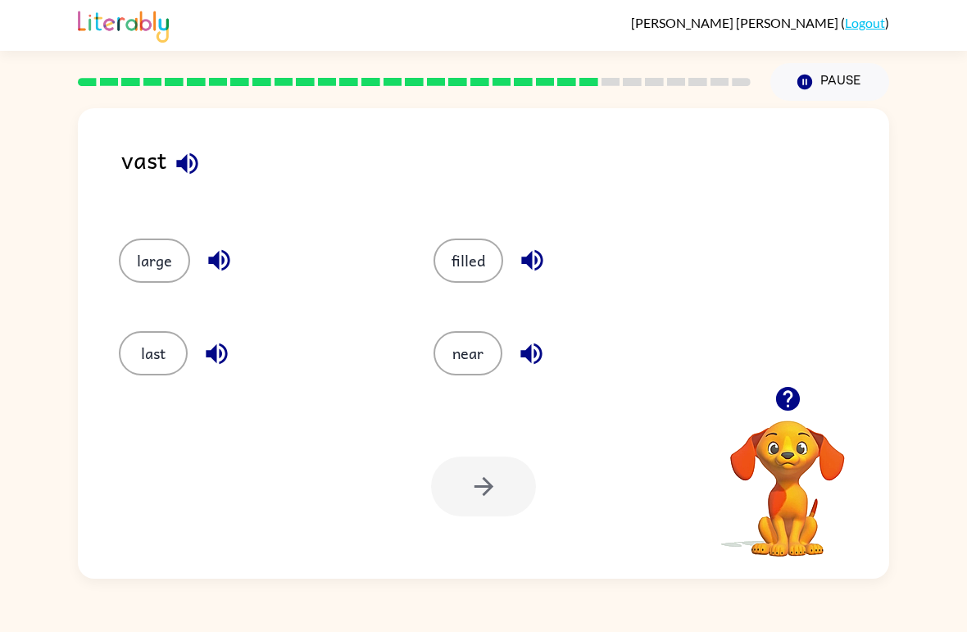
click at [162, 348] on button "last" at bounding box center [153, 353] width 69 height 44
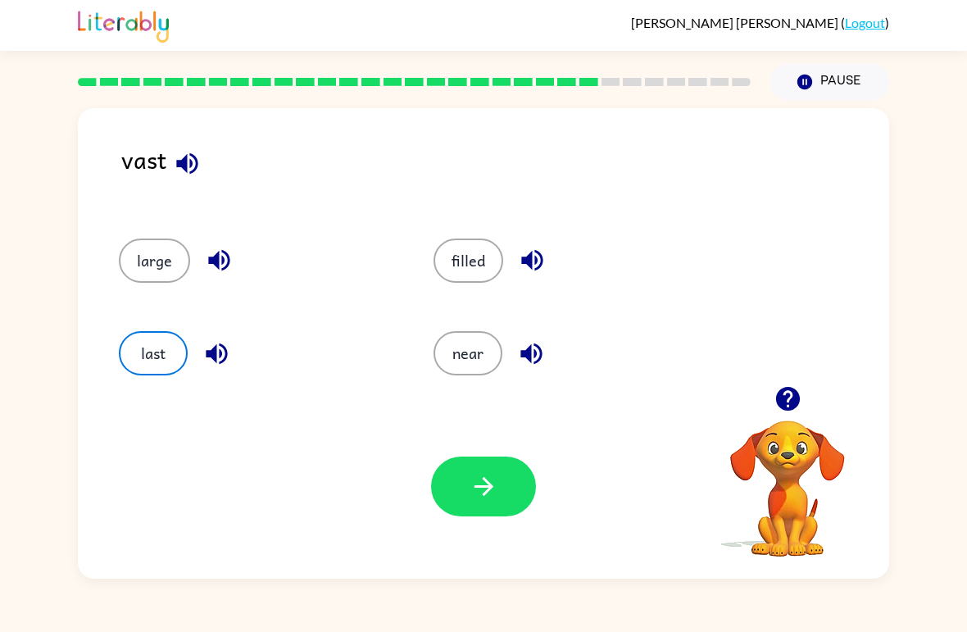
click at [175, 256] on button "large" at bounding box center [154, 261] width 71 height 44
click at [486, 476] on icon "button" at bounding box center [484, 486] width 29 height 29
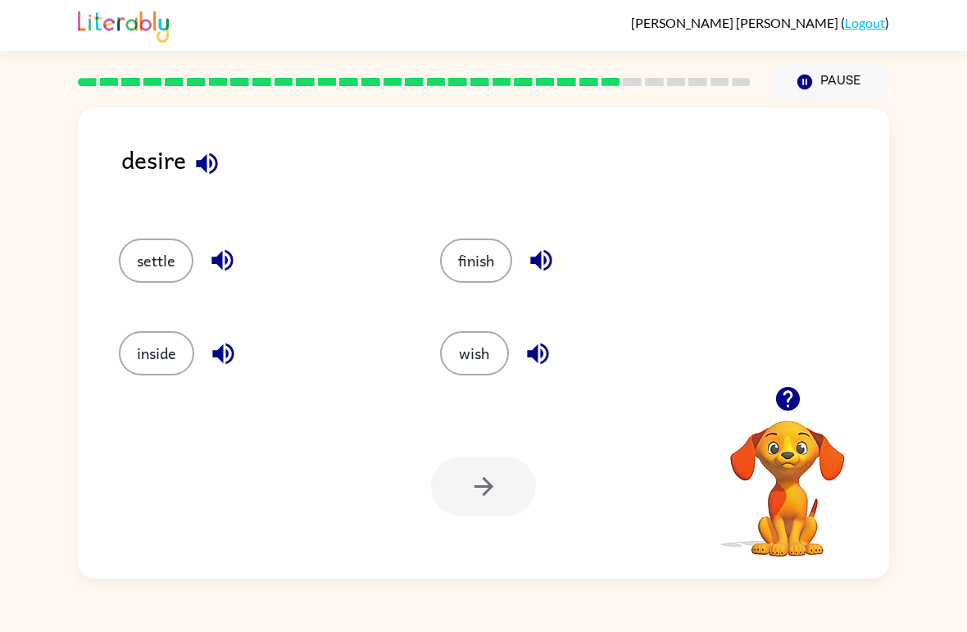
click at [186, 307] on div "inside" at bounding box center [248, 346] width 321 height 93
click at [179, 261] on button "settle" at bounding box center [156, 261] width 75 height 44
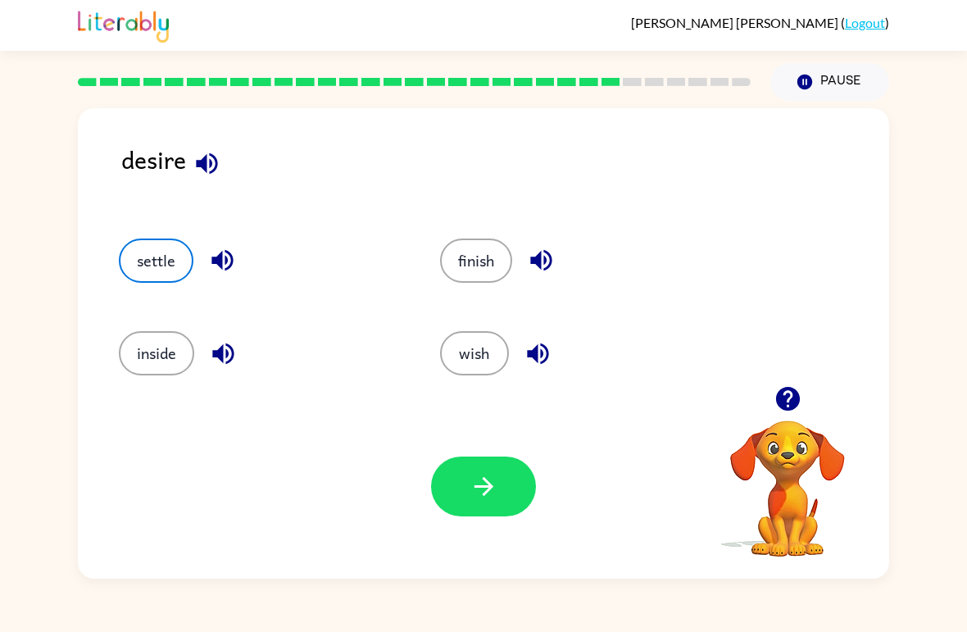
click at [560, 480] on div "Your browser must support playing .mp4 files to use Literably. Please try using…" at bounding box center [484, 486] width 812 height 184
click at [486, 493] on icon "button" at bounding box center [483, 486] width 19 height 19
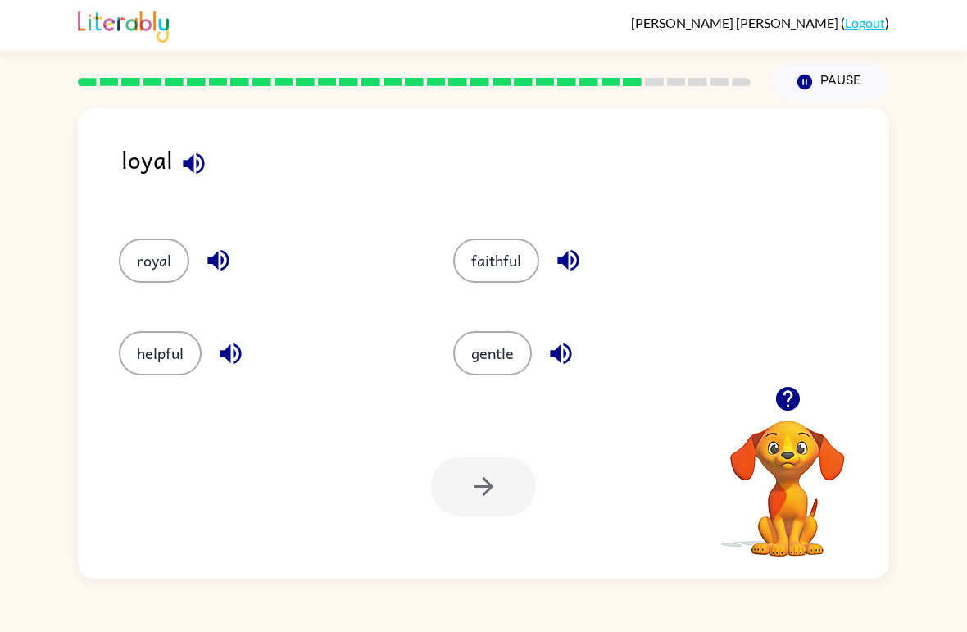
click at [521, 245] on button "faithful" at bounding box center [496, 261] width 86 height 44
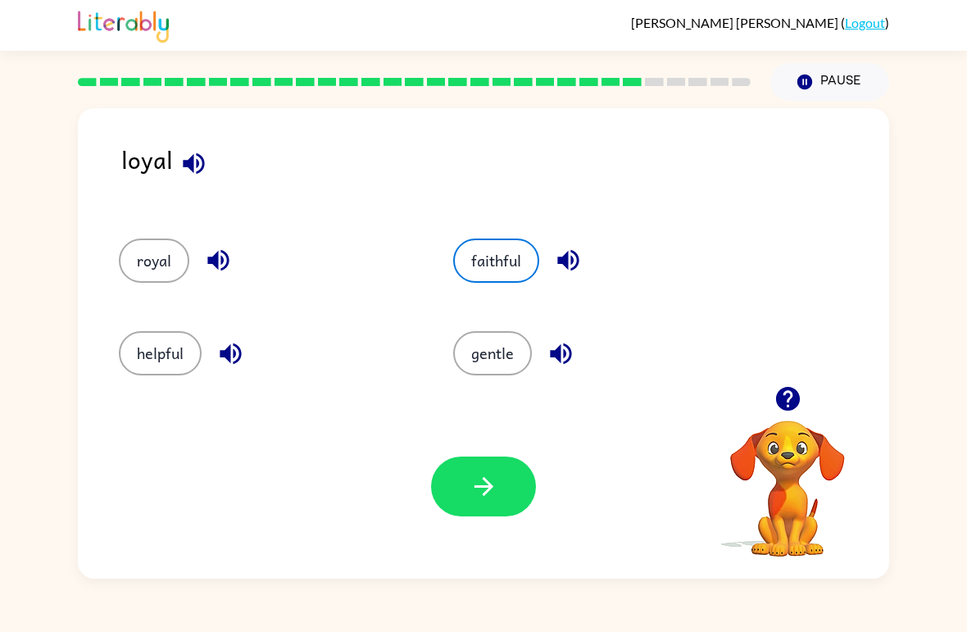
click at [499, 369] on button "gentle" at bounding box center [492, 353] width 79 height 44
click at [473, 472] on button "button" at bounding box center [483, 487] width 105 height 60
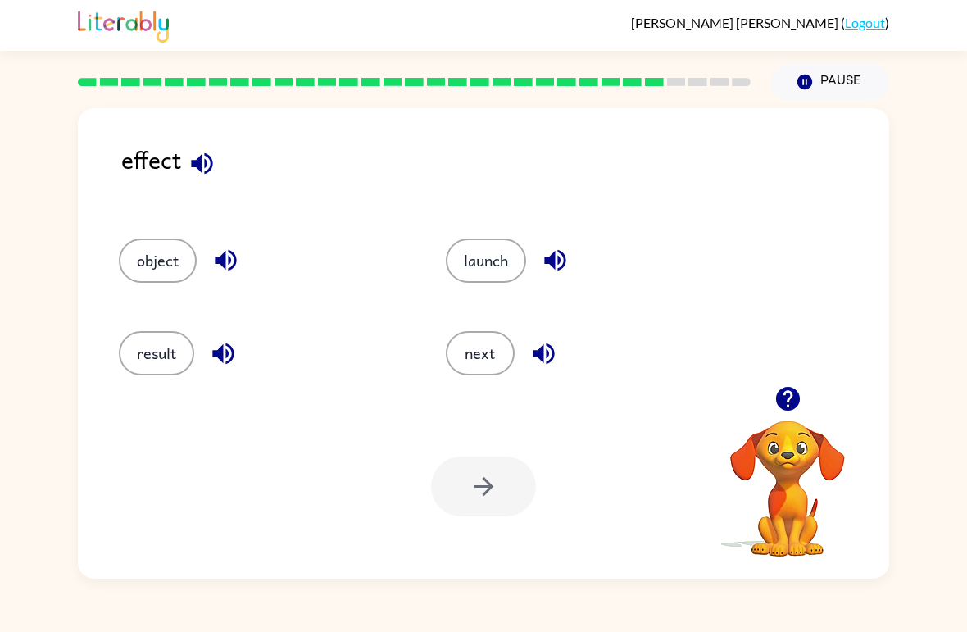
click at [154, 361] on button "result" at bounding box center [156, 353] width 75 height 44
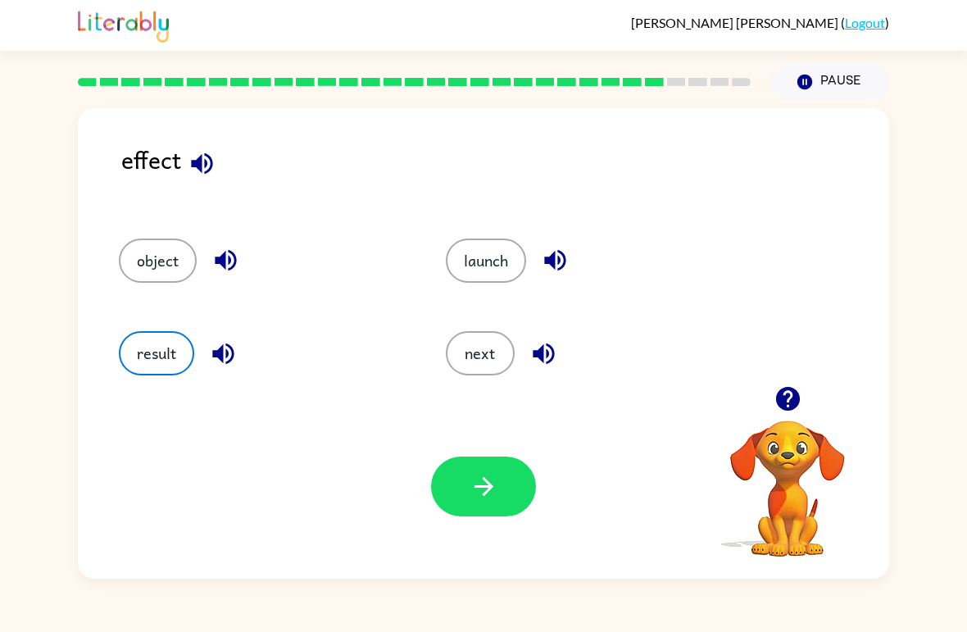
click at [474, 502] on button "button" at bounding box center [483, 487] width 105 height 60
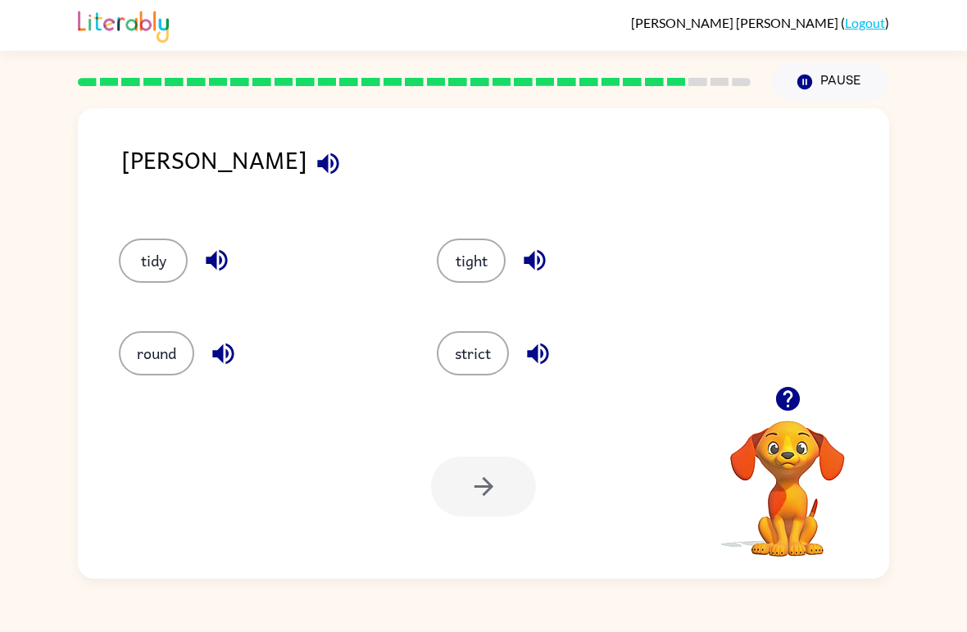
click at [478, 234] on div "tight" at bounding box center [565, 253] width 318 height 93
click at [466, 283] on button "tight" at bounding box center [471, 261] width 69 height 44
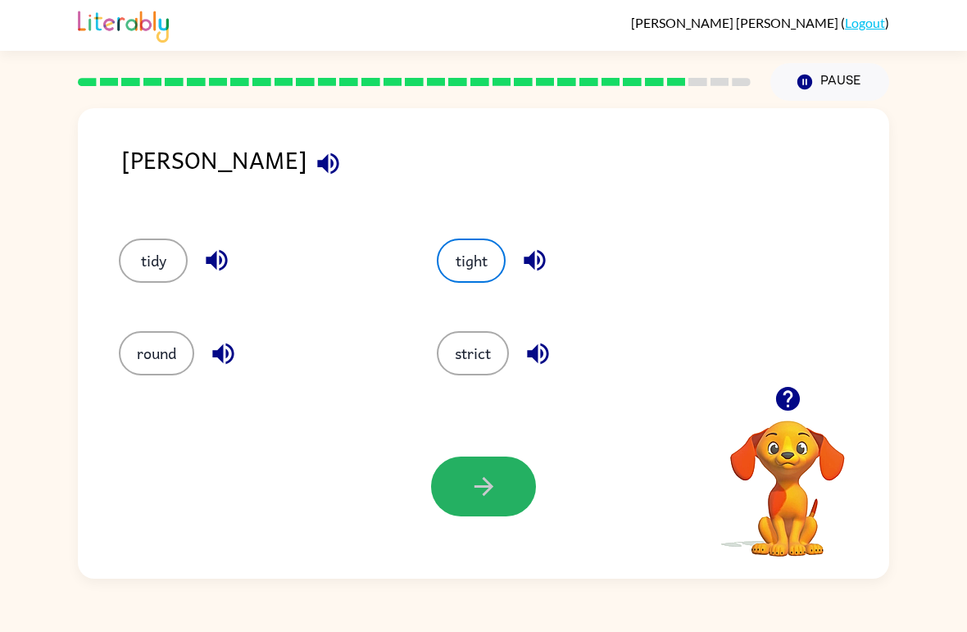
click at [510, 466] on button "button" at bounding box center [483, 487] width 105 height 60
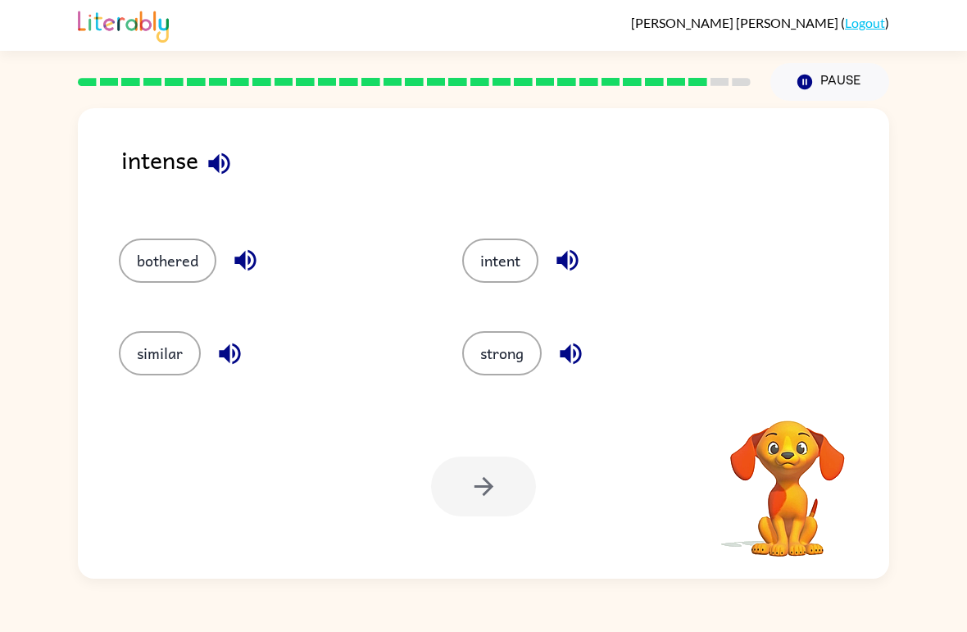
click at [498, 274] on button "intent" at bounding box center [500, 261] width 76 height 44
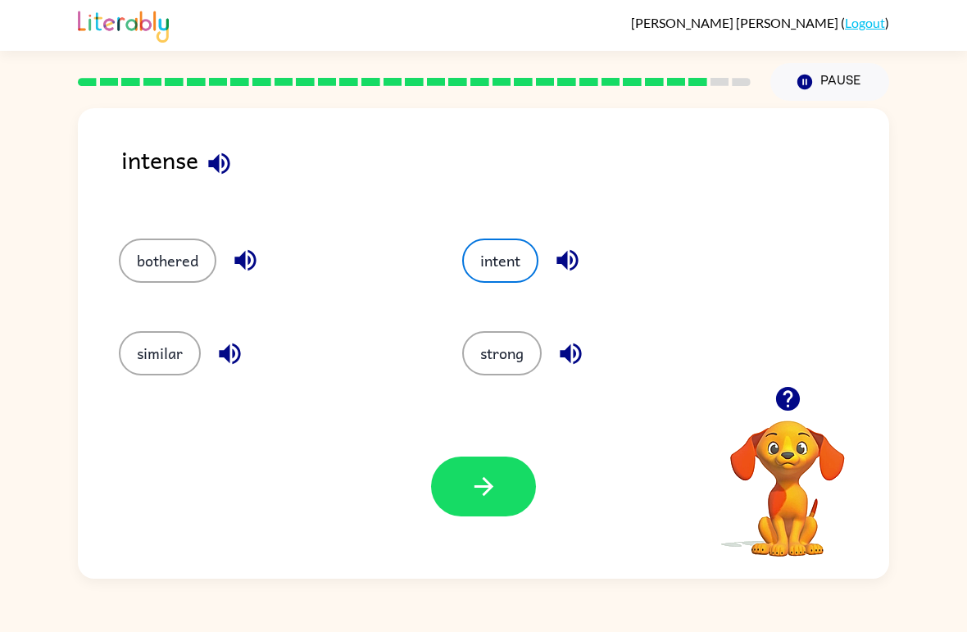
click at [508, 358] on button "strong" at bounding box center [502, 353] width 80 height 44
click at [475, 461] on button "button" at bounding box center [483, 487] width 105 height 60
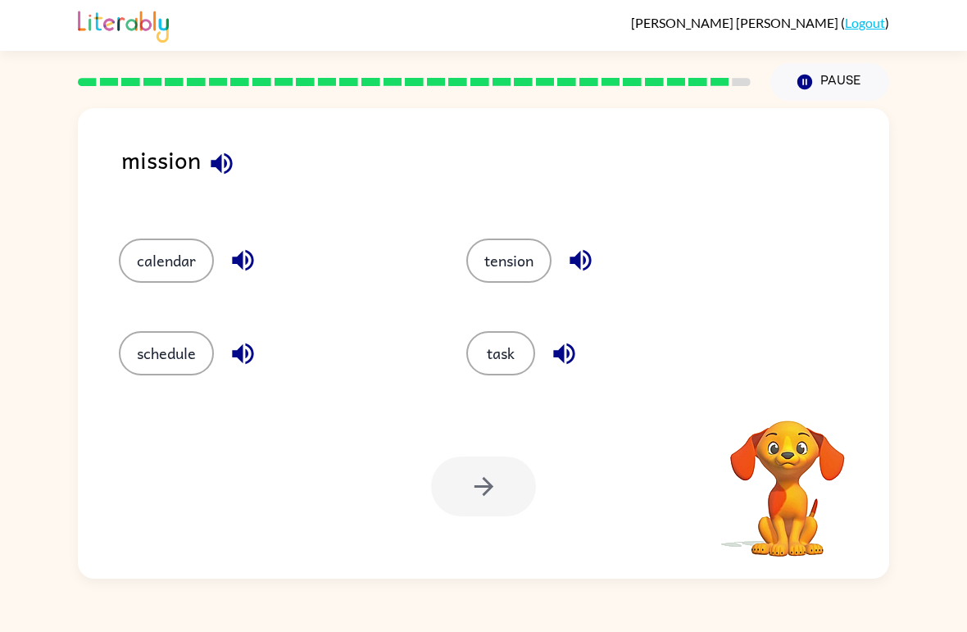
click at [509, 353] on button "task" at bounding box center [500, 353] width 69 height 44
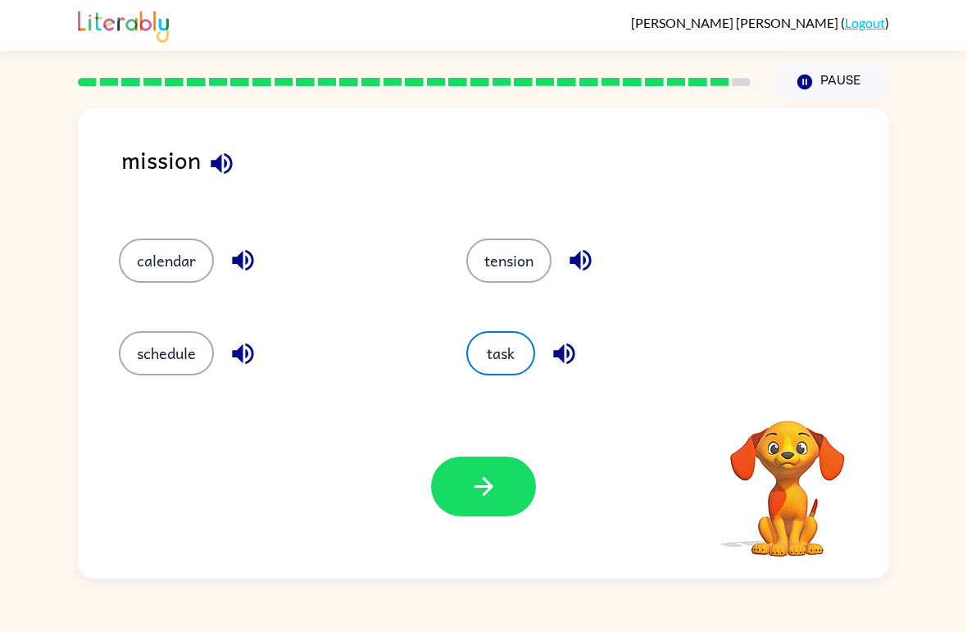
click at [490, 488] on icon "button" at bounding box center [483, 486] width 19 height 19
